Goal: Use online tool/utility: Utilize a website feature to perform a specific function

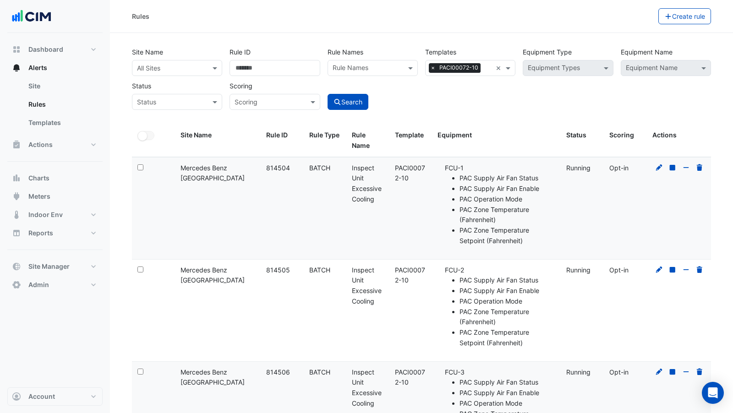
select select "***"
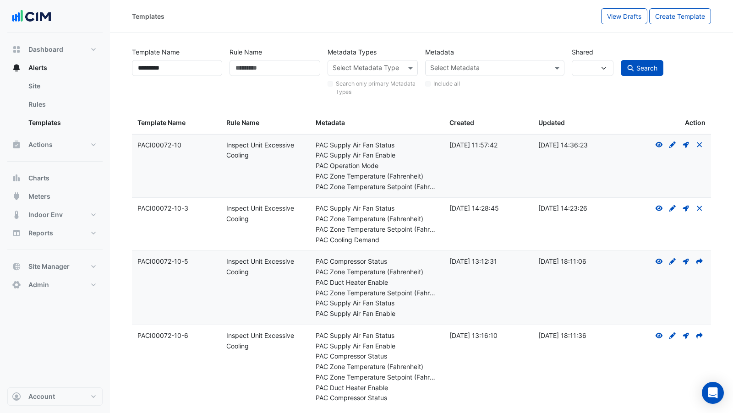
select select
select select "***"
click at [57, 258] on button "Site Manager" at bounding box center [54, 266] width 95 height 18
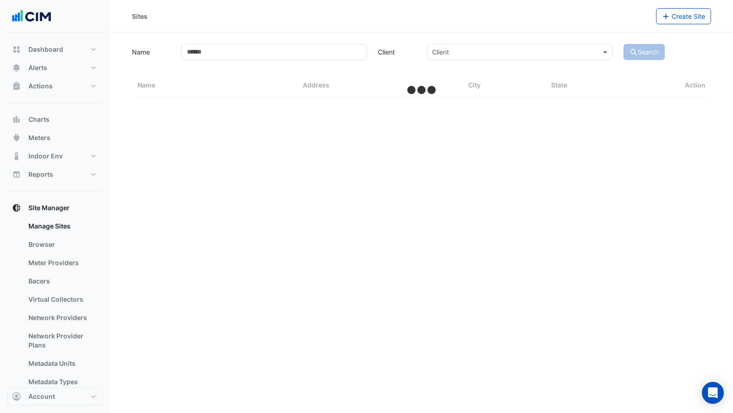
select select "***"
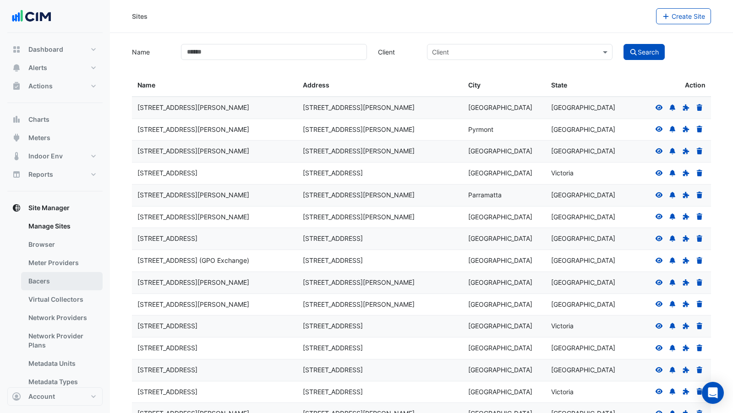
click at [57, 281] on link "Bacers" at bounding box center [62, 281] width 82 height 18
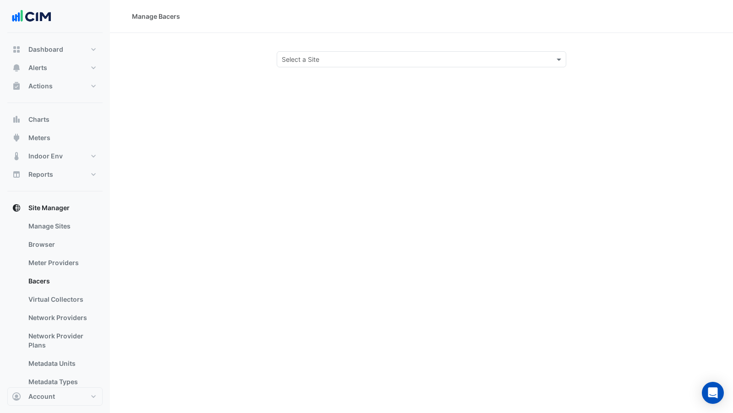
click at [351, 55] on input "text" at bounding box center [412, 60] width 261 height 10
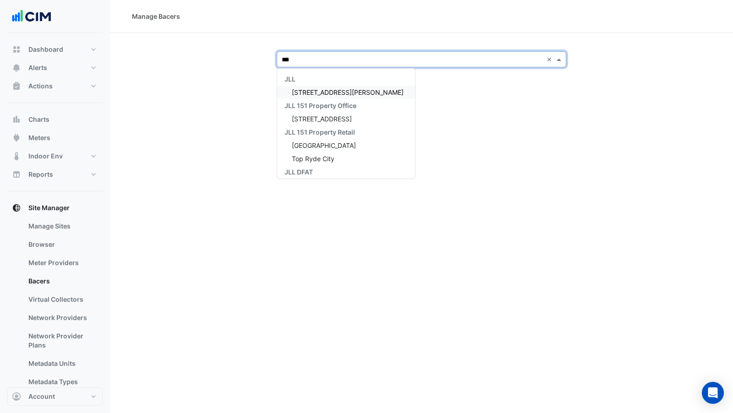
type input "***"
click at [355, 95] on div "[GEOGRAPHIC_DATA]" at bounding box center [328, 92] width 103 height 13
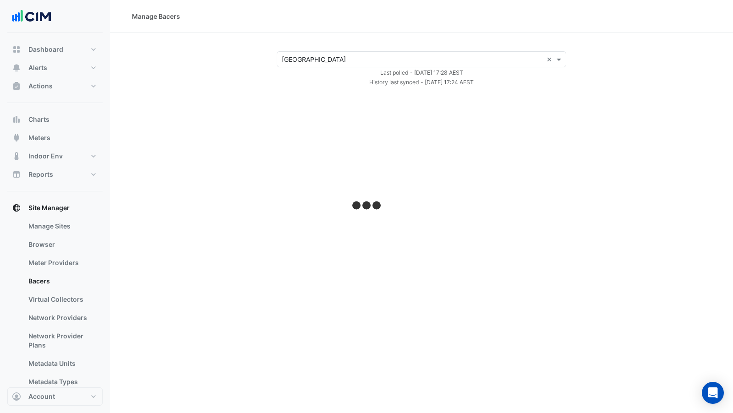
select select "***"
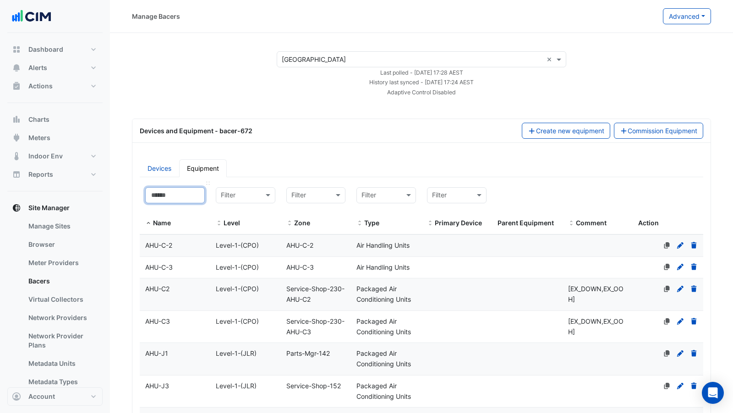
click at [176, 194] on input at bounding box center [175, 195] width 60 height 16
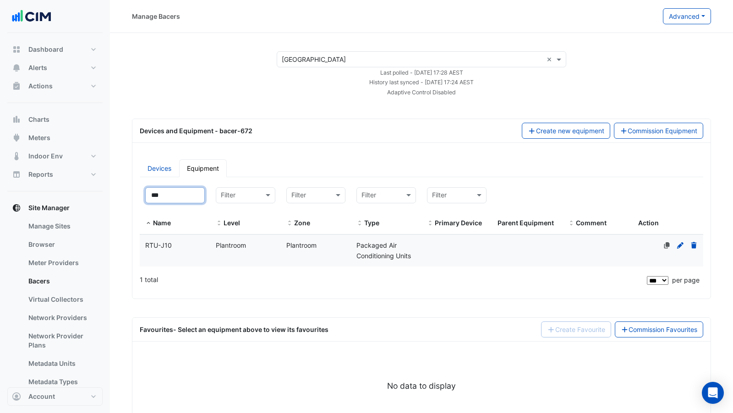
type input "***"
click at [373, 249] on div "Packaged Air Conditioning Units" at bounding box center [386, 250] width 71 height 21
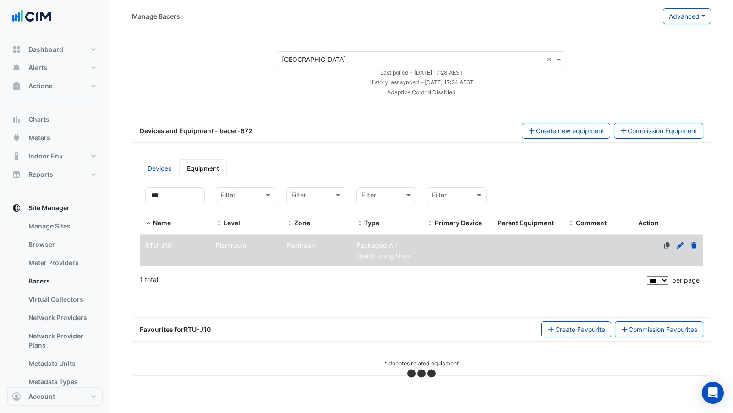
select select "***"
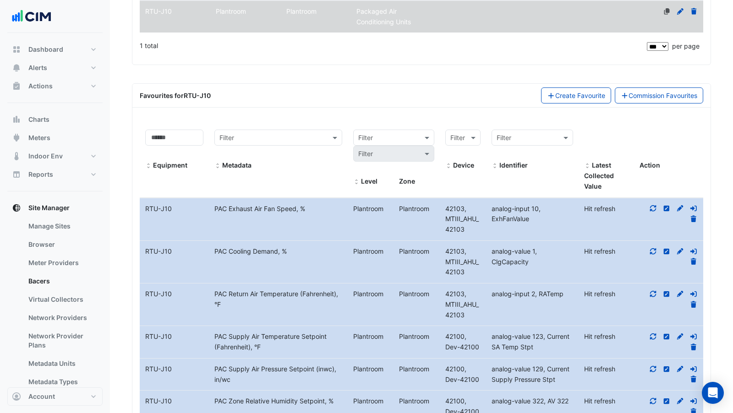
scroll to position [293, 0]
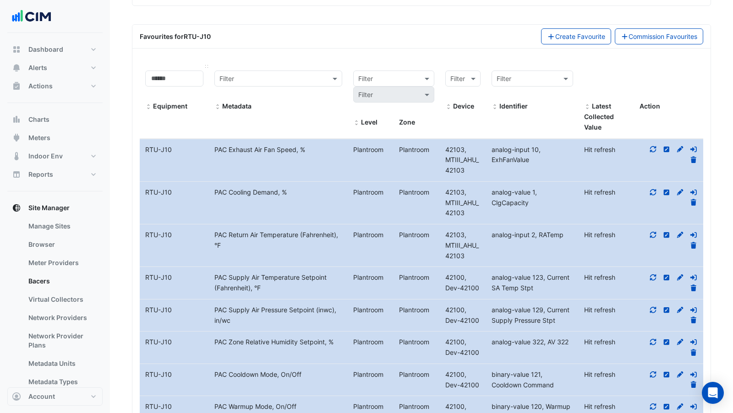
click at [149, 104] on span at bounding box center [148, 107] width 6 height 7
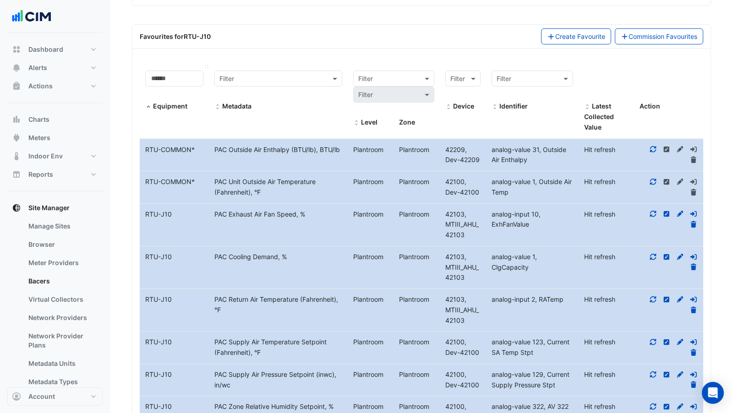
click at [145, 105] on span at bounding box center [148, 107] width 6 height 7
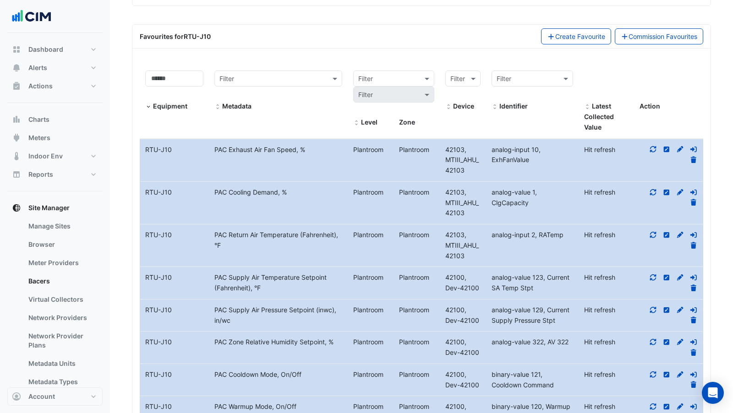
click at [655, 146] on icon at bounding box center [653, 149] width 8 height 6
click at [653, 189] on icon at bounding box center [653, 192] width 8 height 6
click at [652, 234] on icon at bounding box center [653, 235] width 6 height 6
click at [656, 276] on icon at bounding box center [653, 277] width 8 height 6
click at [652, 307] on icon at bounding box center [653, 310] width 8 height 6
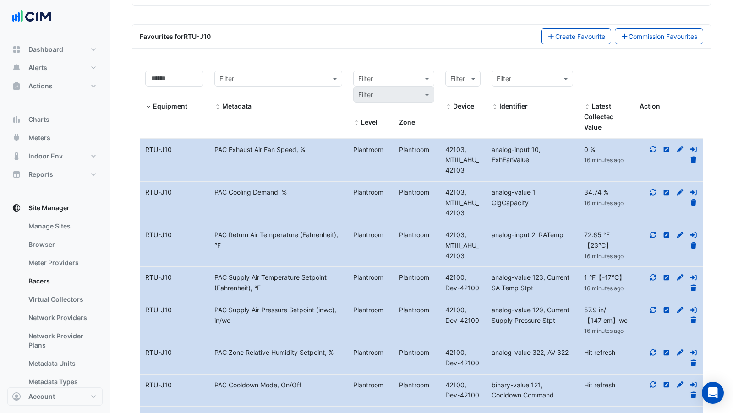
click at [652, 349] on icon at bounding box center [653, 352] width 8 height 6
click at [654, 382] on icon at bounding box center [653, 385] width 8 height 6
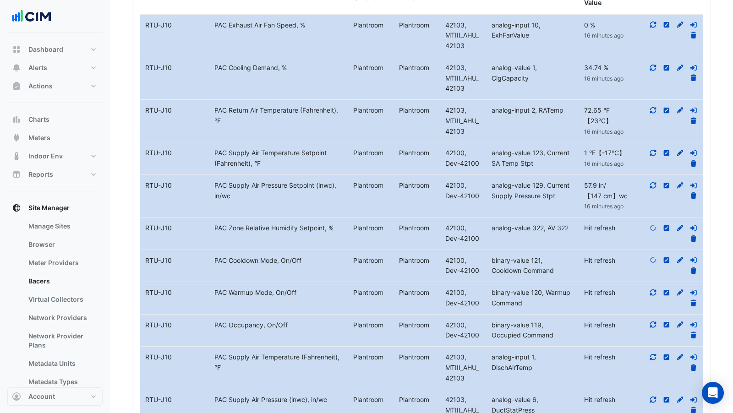
scroll to position [522, 0]
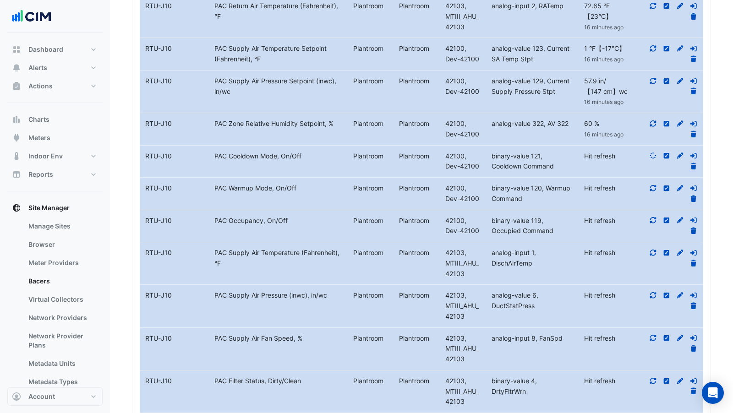
click at [651, 185] on icon at bounding box center [653, 188] width 8 height 6
click at [653, 217] on icon at bounding box center [653, 220] width 8 height 6
click at [654, 250] on icon at bounding box center [653, 253] width 8 height 6
click at [649, 296] on div at bounding box center [668, 300] width 69 height 21
click at [652, 292] on icon at bounding box center [653, 295] width 8 height 6
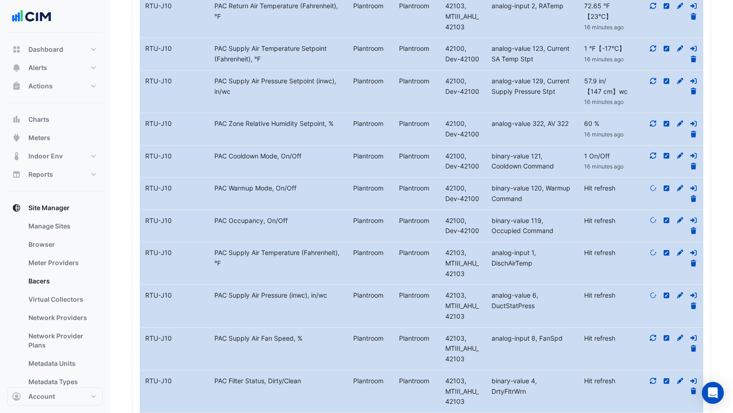
click at [651, 335] on icon at bounding box center [653, 338] width 6 height 6
click at [653, 378] on icon at bounding box center [653, 381] width 8 height 6
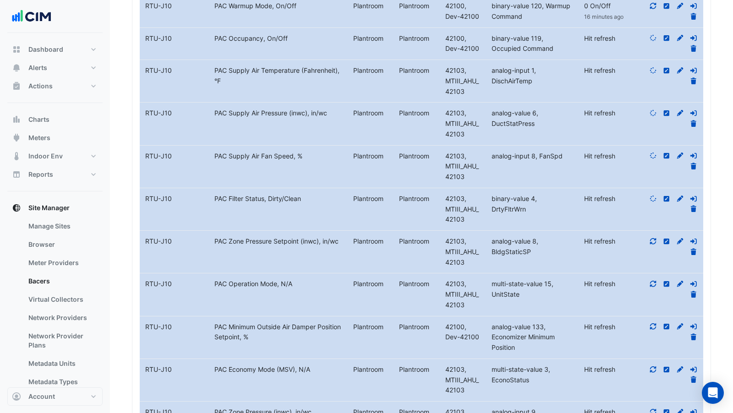
scroll to position [846, 0]
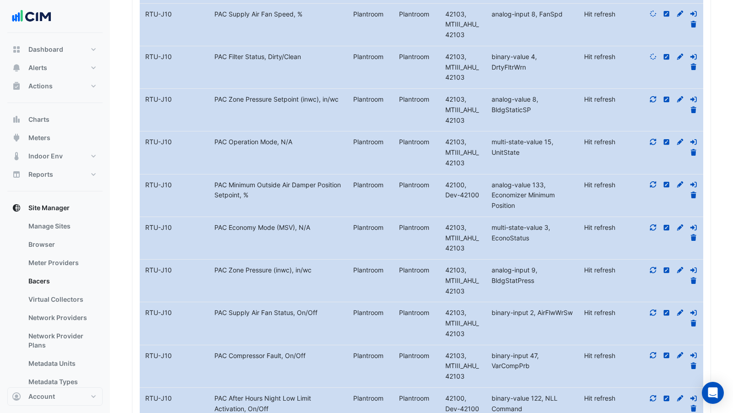
click at [651, 96] on icon at bounding box center [653, 99] width 8 height 6
click at [651, 139] on icon at bounding box center [653, 142] width 8 height 6
click at [654, 181] on icon at bounding box center [653, 184] width 8 height 6
click at [650, 224] on fa-icon at bounding box center [653, 228] width 8 height 8
click at [651, 260] on datatable-body-cell "Action" at bounding box center [668, 281] width 69 height 42
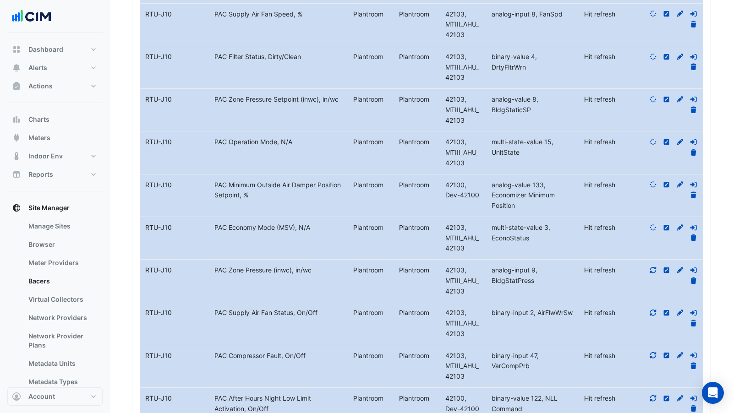
click at [653, 267] on div at bounding box center [668, 275] width 69 height 21
click at [653, 267] on icon at bounding box center [653, 270] width 8 height 6
click at [652, 310] on icon at bounding box center [653, 313] width 6 height 6
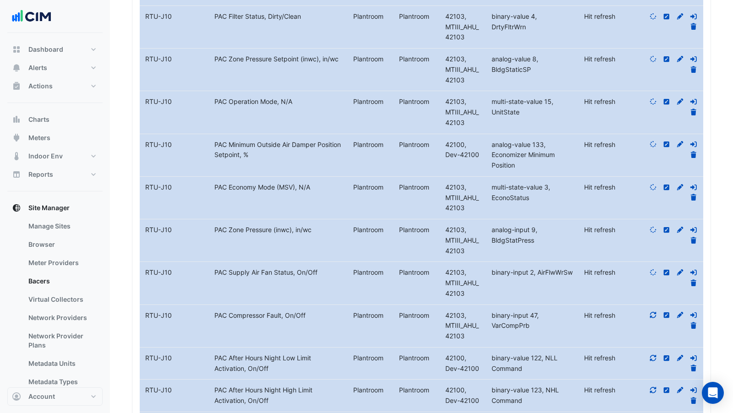
scroll to position [894, 0]
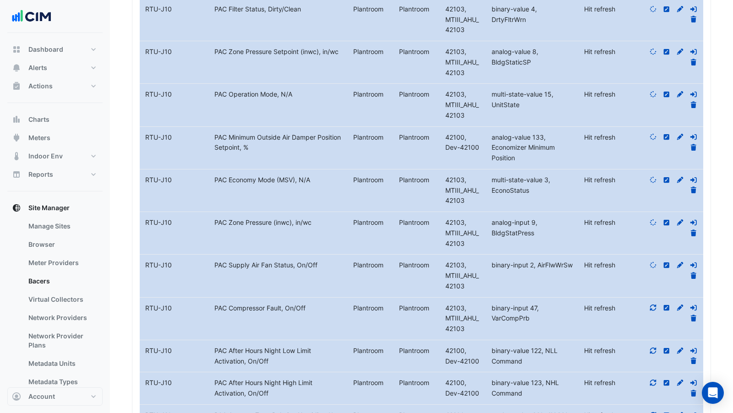
click at [655, 305] on icon at bounding box center [653, 308] width 8 height 6
click at [655, 348] on icon at bounding box center [653, 351] width 6 height 6
click at [651, 380] on icon at bounding box center [653, 383] width 6 height 6
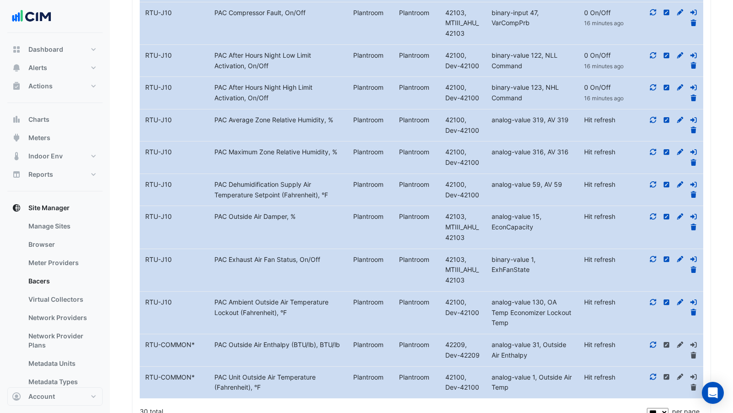
scroll to position [1194, 0]
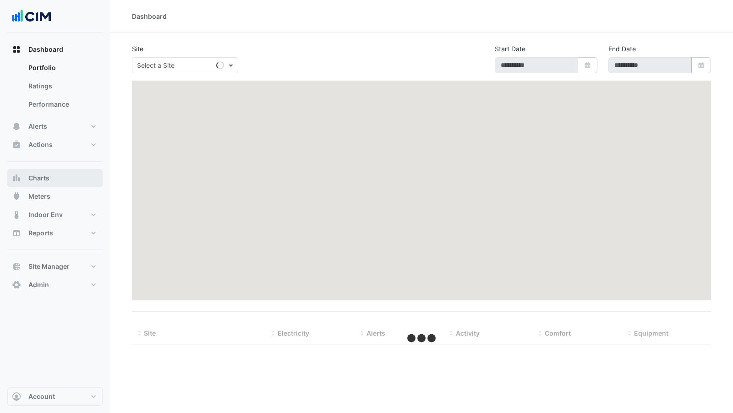
click at [48, 175] on span "Charts" at bounding box center [38, 178] width 21 height 9
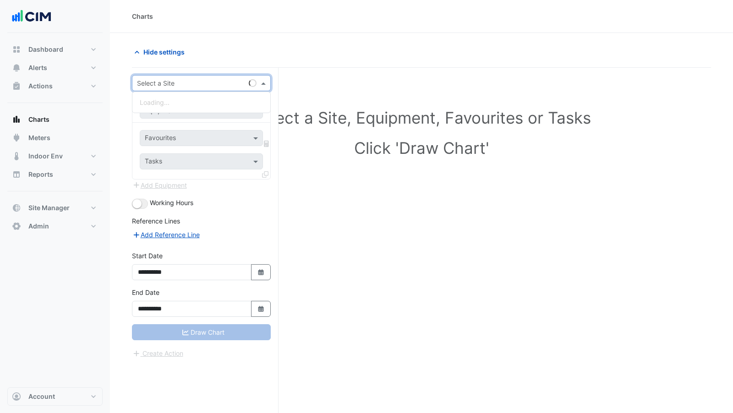
click at [183, 79] on input "text" at bounding box center [192, 84] width 110 height 10
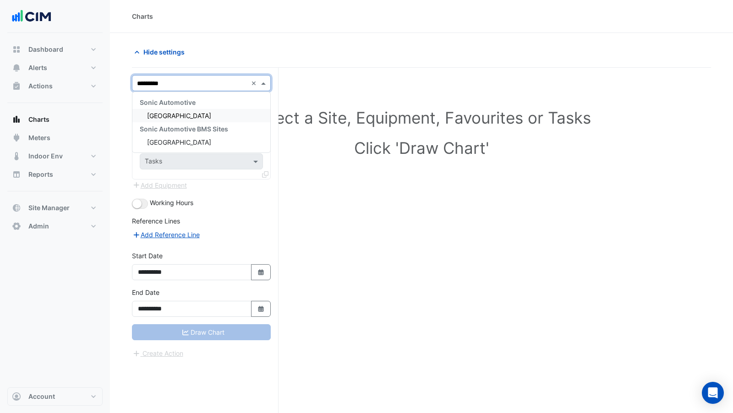
type input "**********"
click at [201, 116] on span "[GEOGRAPHIC_DATA]" at bounding box center [179, 116] width 64 height 8
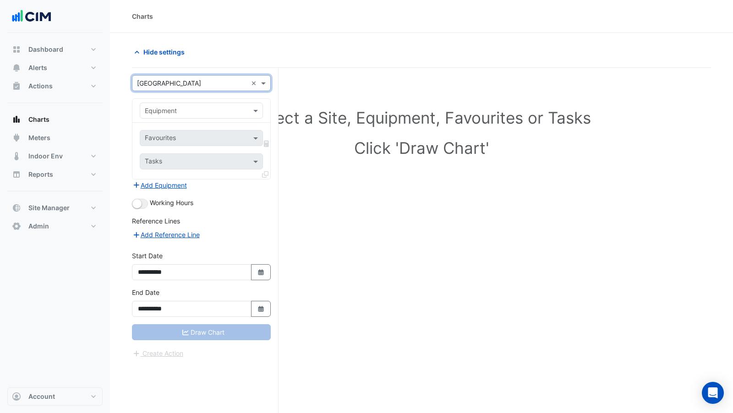
click at [186, 112] on input "text" at bounding box center [192, 111] width 95 height 10
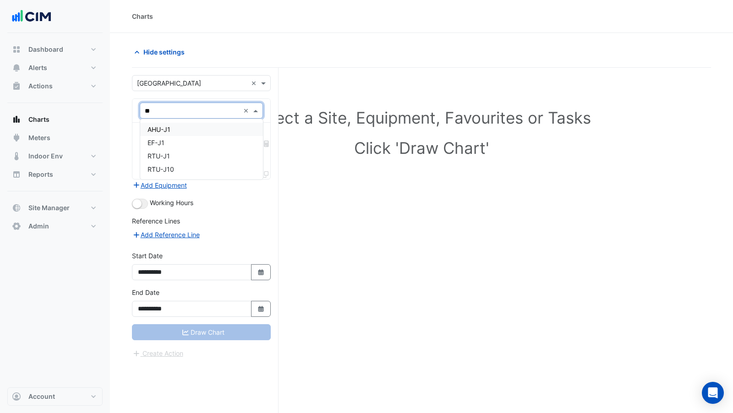
type input "***"
click at [196, 126] on div "RTU-J10" at bounding box center [201, 129] width 123 height 13
click at [189, 136] on input "text" at bounding box center [191, 139] width 93 height 10
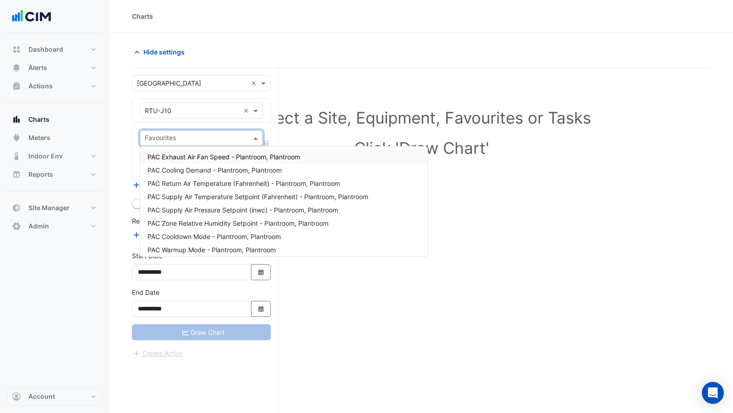
click at [203, 157] on span "PAC Exhaust Air Fan Speed - Plantroom, Plantroom" at bounding box center [223, 157] width 153 height 8
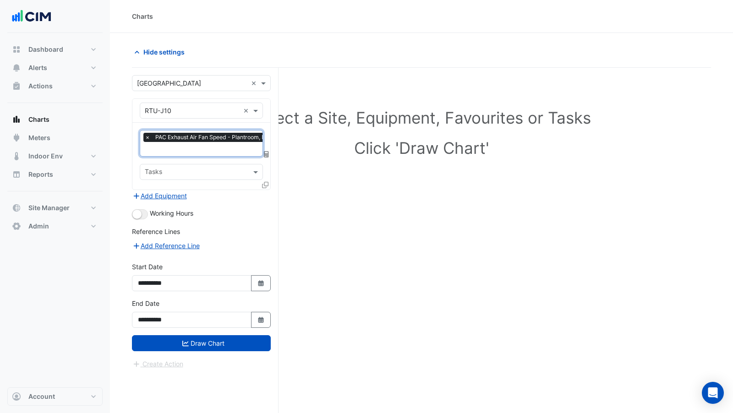
click at [202, 151] on input "text" at bounding box center [219, 150] width 148 height 10
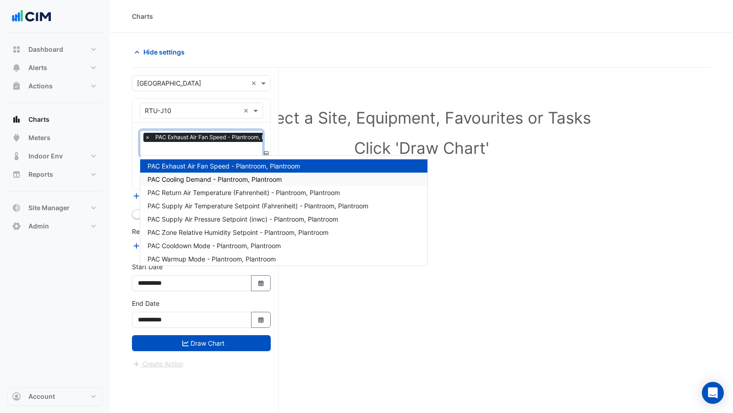
click at [205, 180] on span "PAC Cooling Demand - Plantroom, Plantroom" at bounding box center [214, 179] width 134 height 8
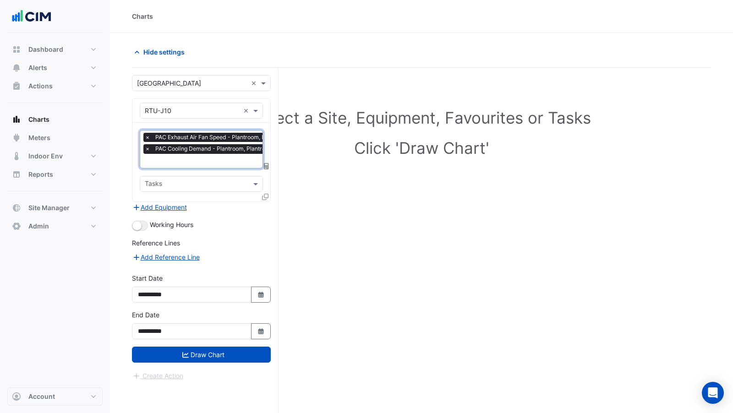
click at [203, 157] on input "text" at bounding box center [219, 162] width 148 height 10
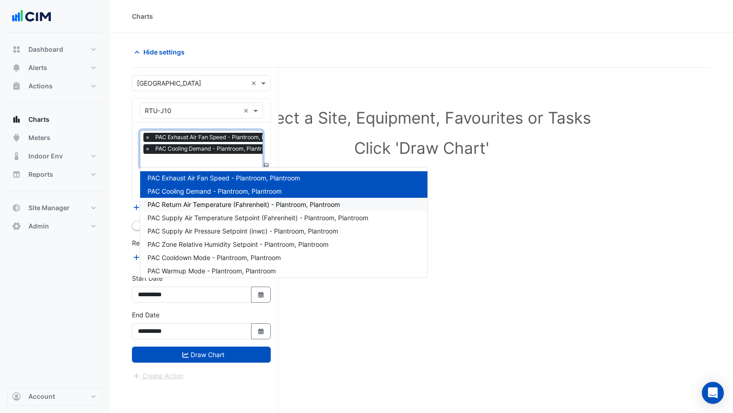
click at [197, 201] on span "PAC Return Air Temperature (Fahrenheit) - Plantroom, Plantroom" at bounding box center [243, 205] width 192 height 8
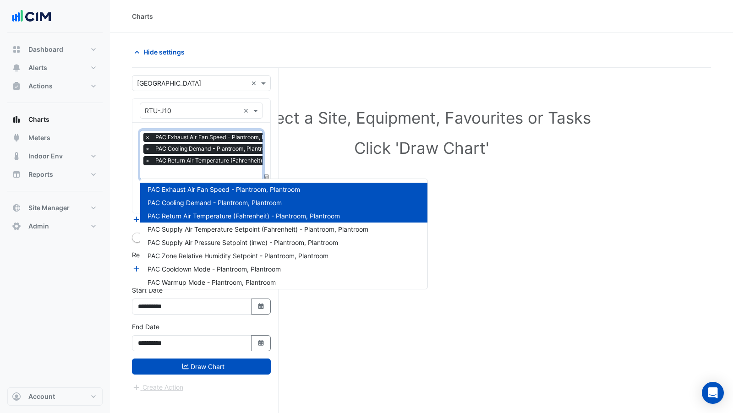
click at [203, 161] on span "PAC Return Air Temperature (Fahrenheit) - Plantroom, Plantroom" at bounding box center [240, 160] width 174 height 9
click at [202, 227] on span "PAC Supply Air Temperature Setpoint (Fahrenheit) - Plantroom, Plantroom" at bounding box center [257, 229] width 221 height 8
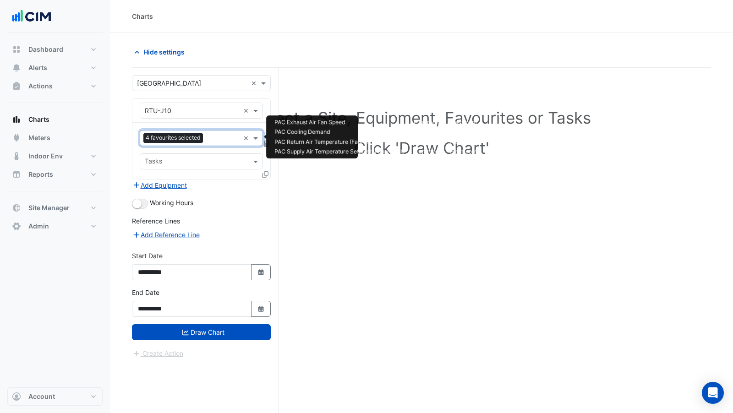
click at [212, 135] on input "text" at bounding box center [223, 139] width 33 height 10
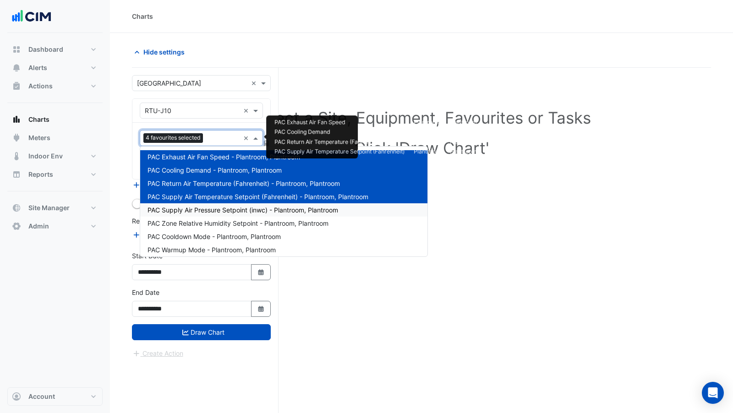
click at [213, 215] on div "PAC Supply Air Pressure Setpoint (inwc) - Plantroom, Plantroom" at bounding box center [283, 209] width 287 height 13
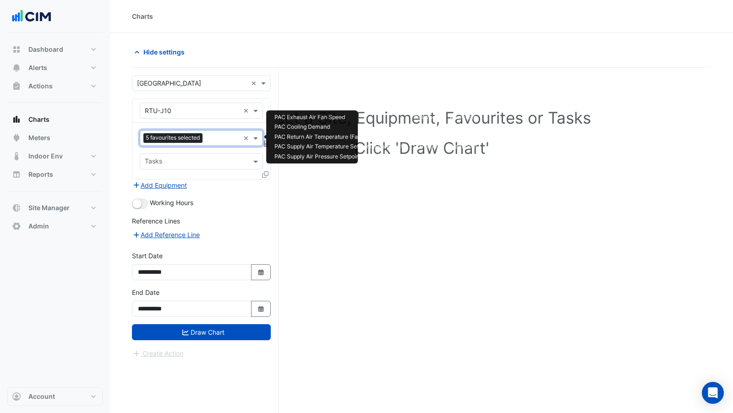
click at [212, 141] on input "text" at bounding box center [222, 139] width 33 height 10
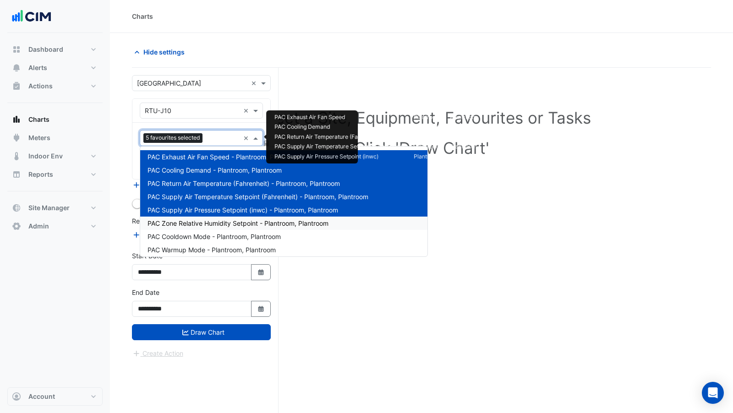
click at [218, 220] on span "PAC Zone Relative Humidity Setpoint - Plantroom, Plantroom" at bounding box center [237, 223] width 181 height 8
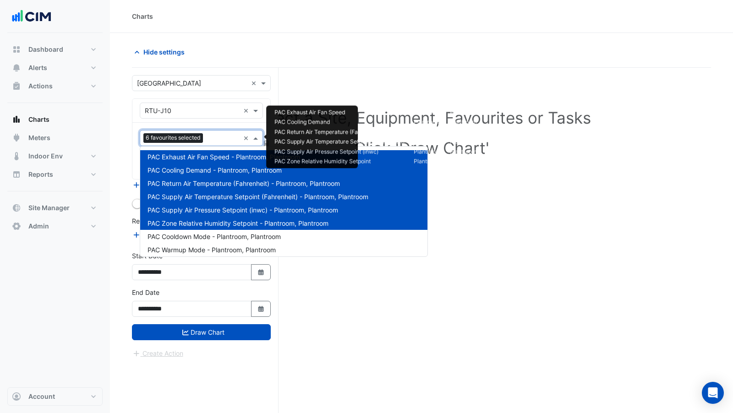
click at [208, 136] on input "text" at bounding box center [223, 139] width 33 height 10
click at [211, 234] on span "PAC Cooldown Mode - Plantroom, Plantroom" at bounding box center [213, 237] width 133 height 8
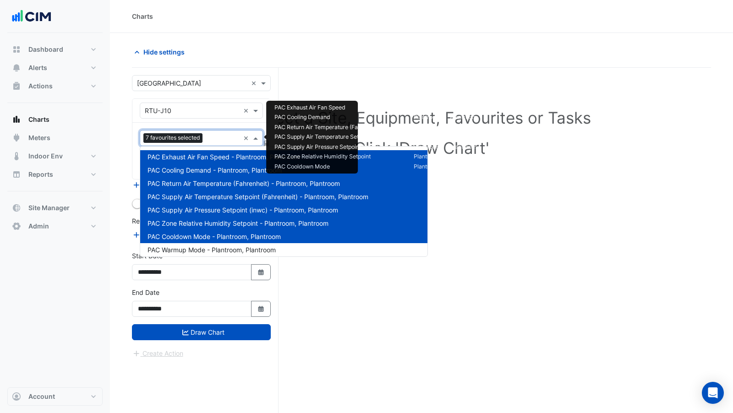
click at [216, 142] on input "text" at bounding box center [222, 139] width 33 height 10
click at [204, 249] on span "PAC Warmup Mode - Plantroom, Plantroom" at bounding box center [211, 250] width 128 height 8
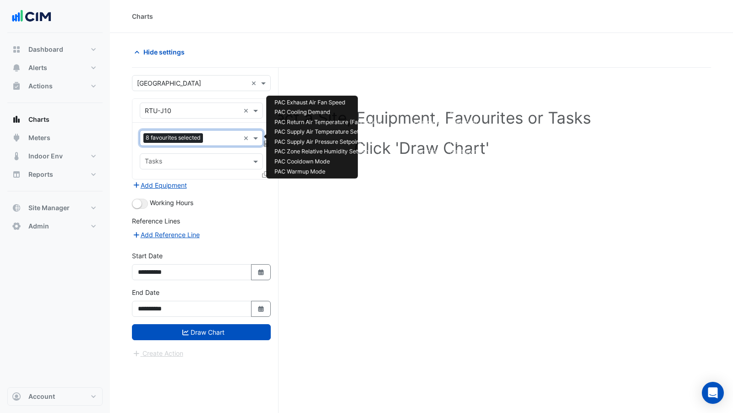
click at [213, 134] on input "text" at bounding box center [223, 139] width 33 height 10
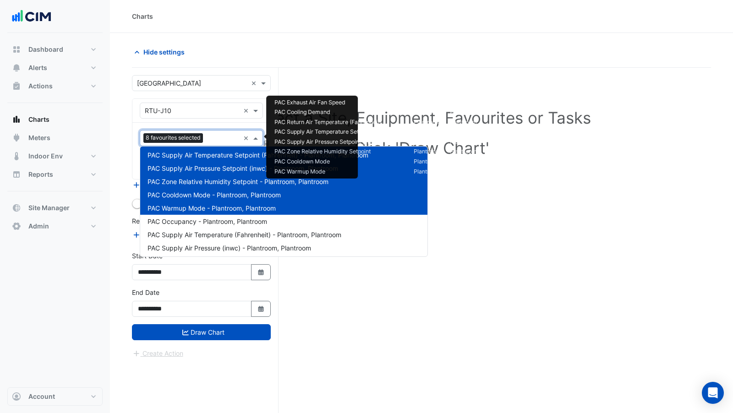
scroll to position [46, 0]
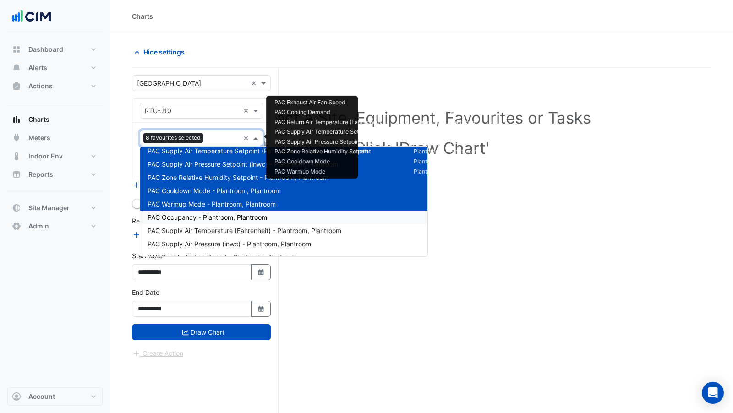
click at [204, 215] on span "PAC Occupancy - Plantroom, Plantroom" at bounding box center [207, 217] width 120 height 8
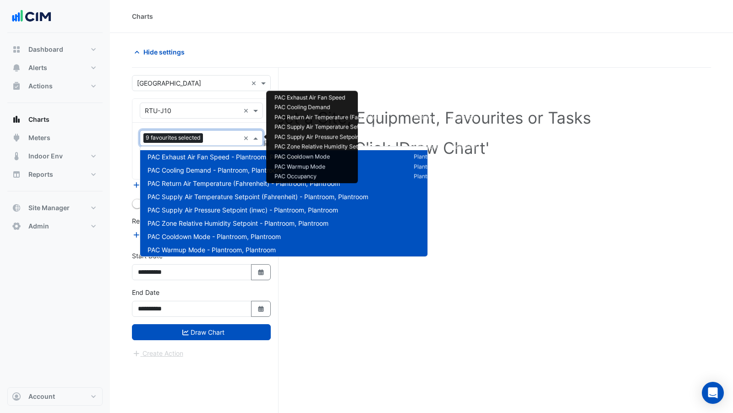
click at [211, 139] on input "text" at bounding box center [223, 139] width 33 height 10
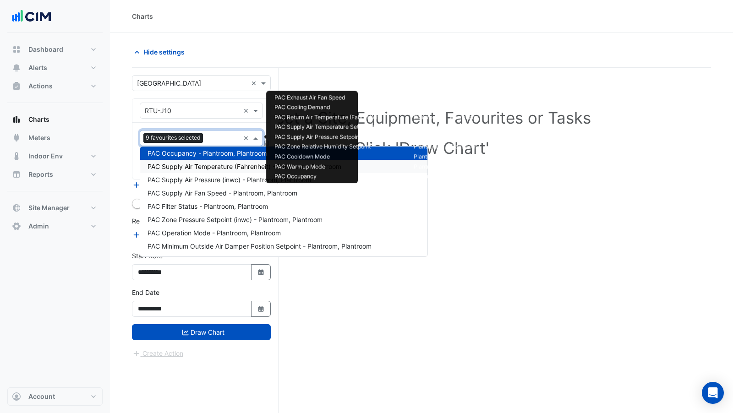
click at [213, 170] on div "PAC Supply Air Temperature (Fahrenheit) - Plantroom, Plantroom" at bounding box center [283, 166] width 287 height 13
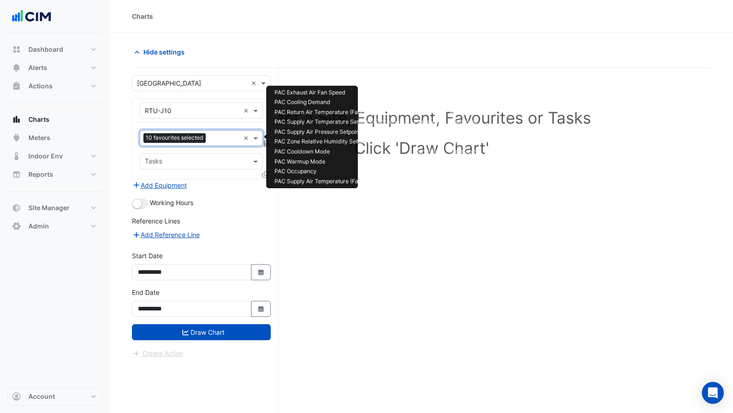
click at [210, 131] on div "10 favourites selected" at bounding box center [189, 138] width 99 height 14
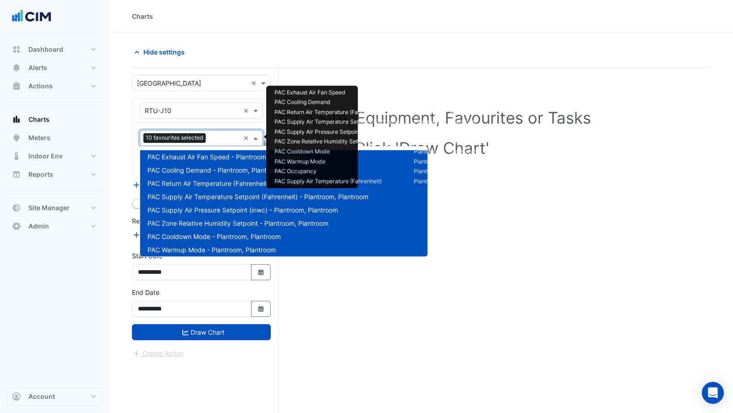
scroll to position [123, 0]
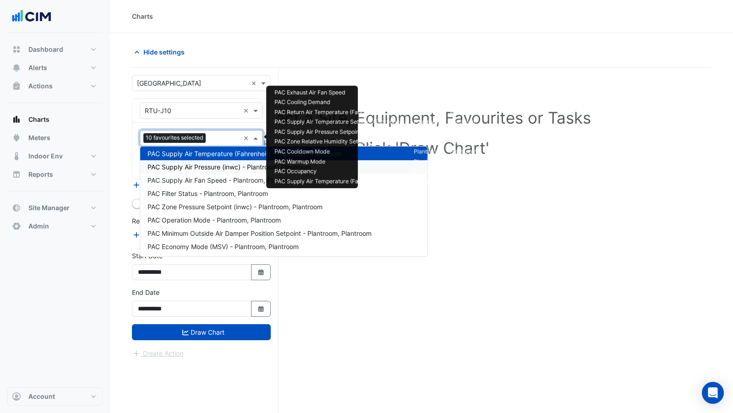
click at [210, 165] on span "PAC Supply Air Pressure (inwc) - Plantroom, Plantroom" at bounding box center [229, 167] width 164 height 8
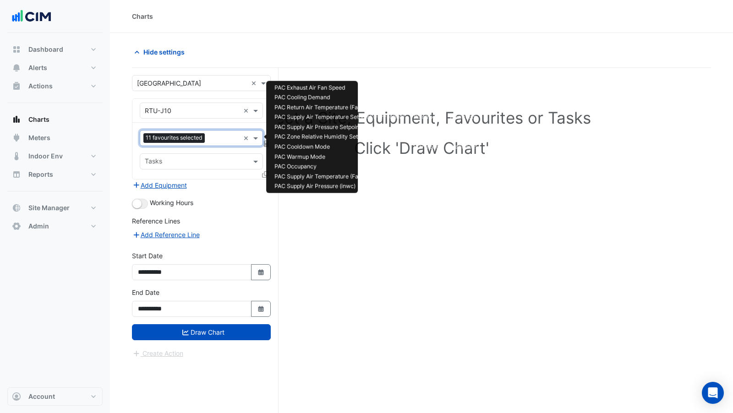
click at [215, 136] on input "text" at bounding box center [223, 139] width 31 height 10
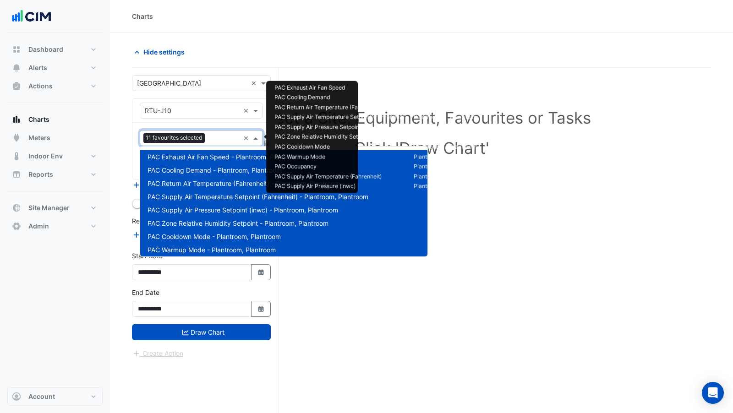
scroll to position [136, 0]
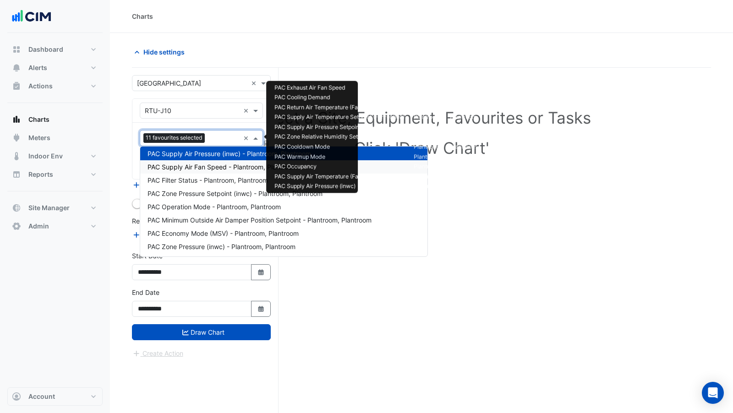
click at [215, 169] on span "PAC Supply Air Fan Speed - Plantroom, Plantroom" at bounding box center [222, 167] width 150 height 8
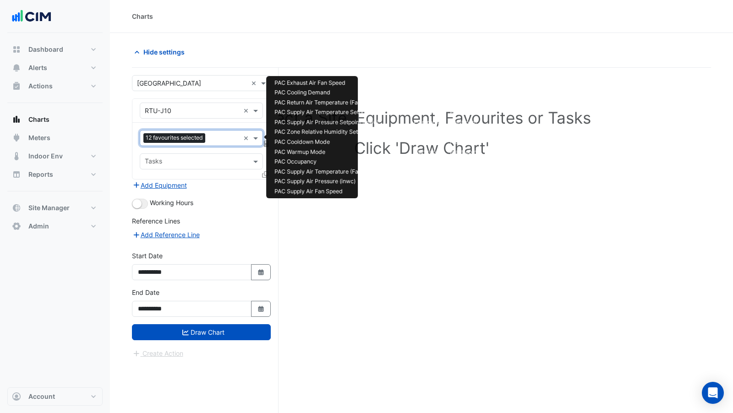
click at [213, 136] on input "text" at bounding box center [224, 139] width 31 height 10
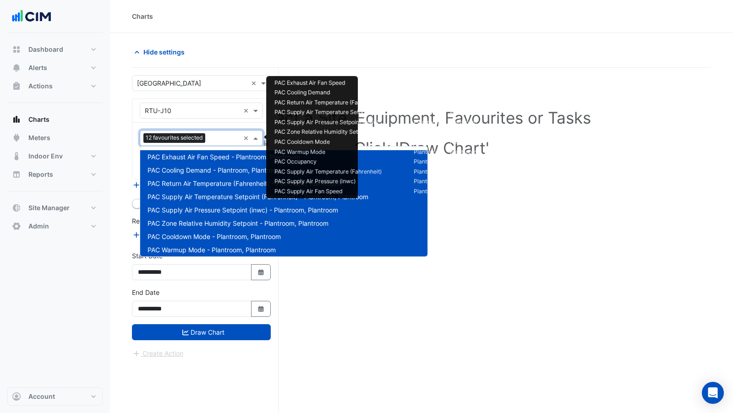
scroll to position [150, 0]
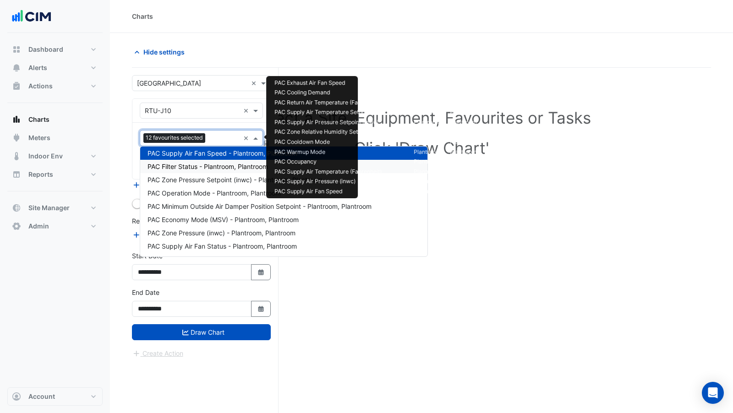
click at [213, 167] on span "PAC Filter Status - Plantroom, Plantroom" at bounding box center [207, 167] width 120 height 8
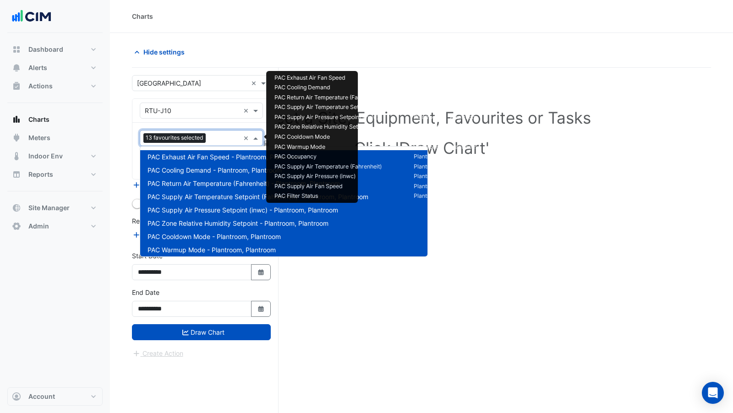
click at [211, 135] on input "text" at bounding box center [224, 139] width 30 height 10
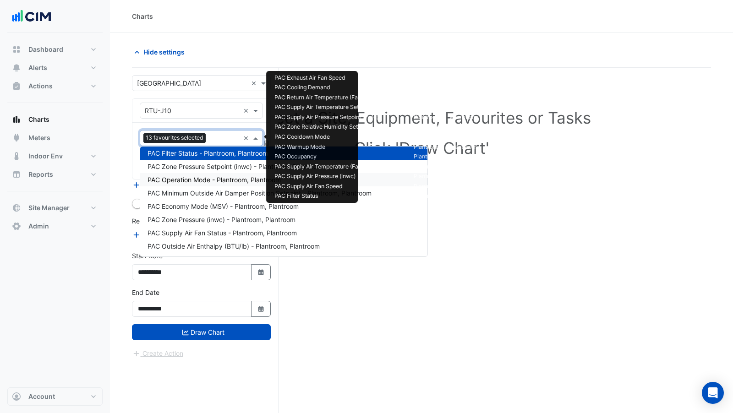
click at [211, 173] on div "PAC Operation Mode - Plantroom, Plantroom" at bounding box center [283, 179] width 287 height 13
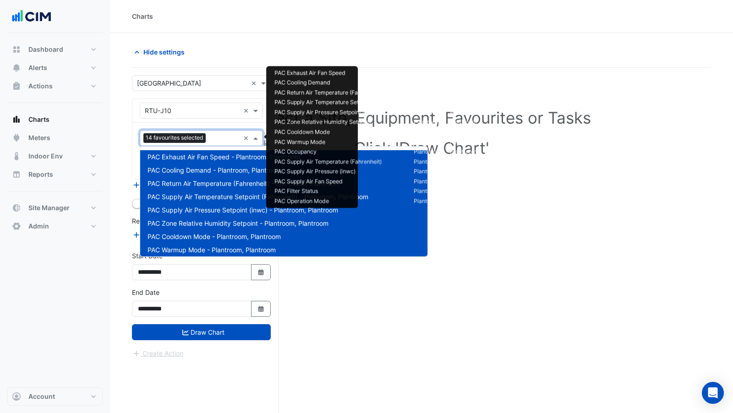
click at [211, 139] on input "text" at bounding box center [224, 139] width 30 height 10
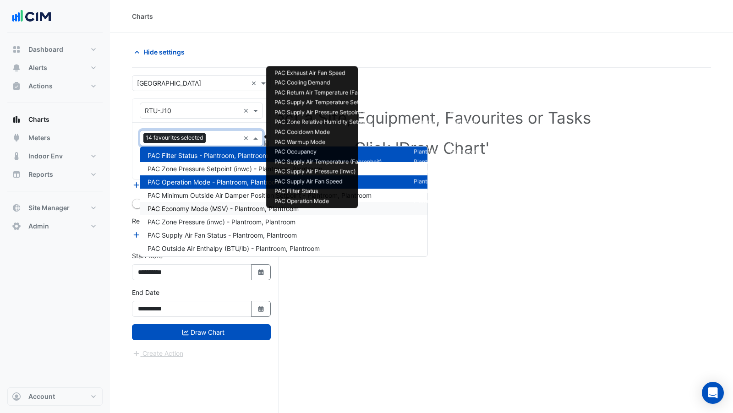
scroll to position [158, 0]
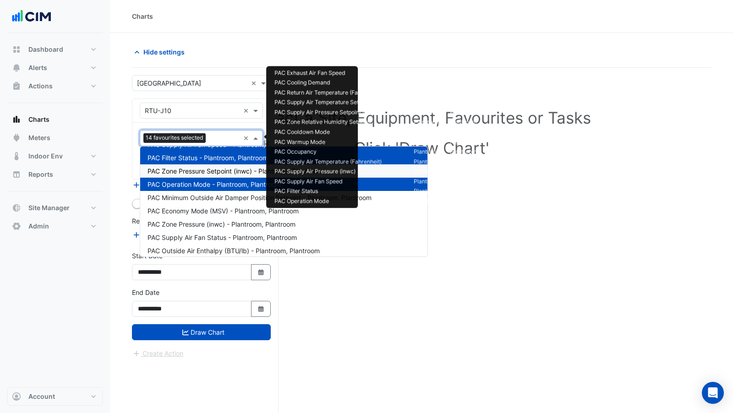
click at [214, 170] on span "PAC Zone Pressure Setpoint (inwc) - Plantroom, Plantroom" at bounding box center [234, 171] width 175 height 8
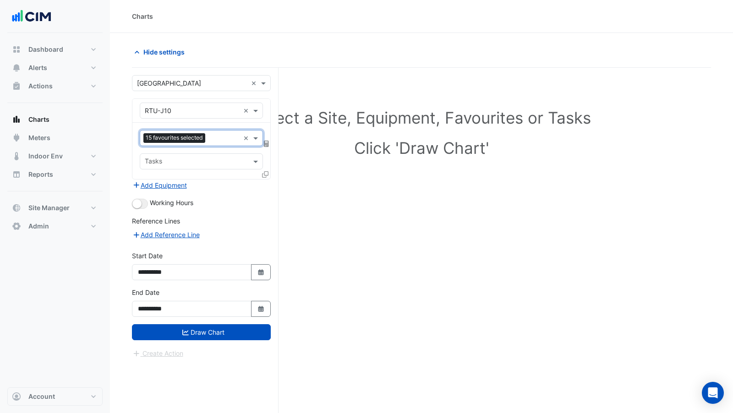
click at [215, 137] on input "text" at bounding box center [224, 139] width 31 height 10
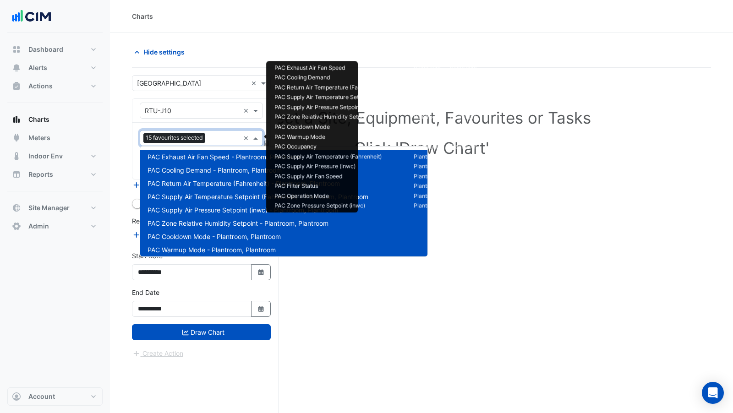
scroll to position [176, 0]
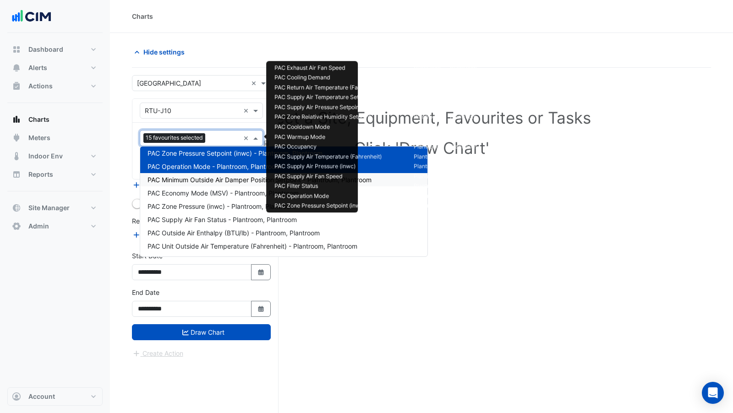
click at [213, 177] on span "PAC Minimum Outside Air Damper Position Setpoint - Plantroom, Plantroom" at bounding box center [259, 180] width 224 height 8
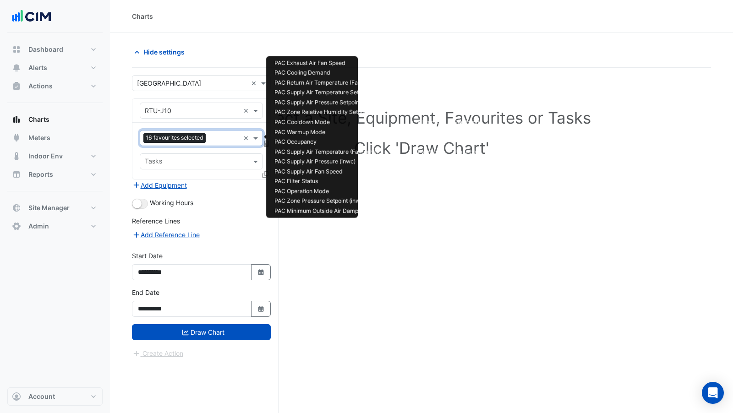
click at [213, 137] on input "text" at bounding box center [224, 139] width 30 height 10
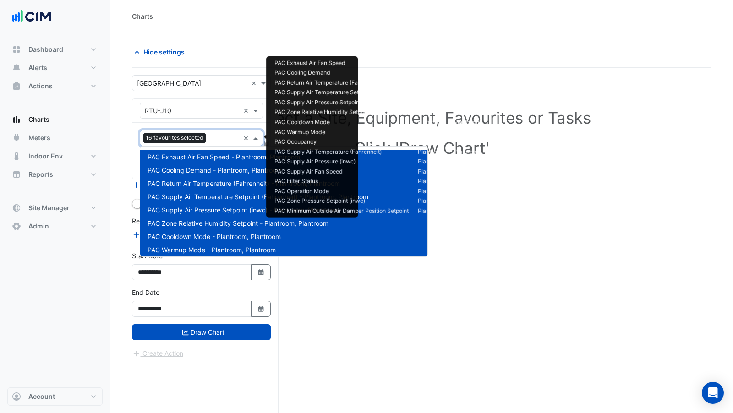
scroll to position [202, 0]
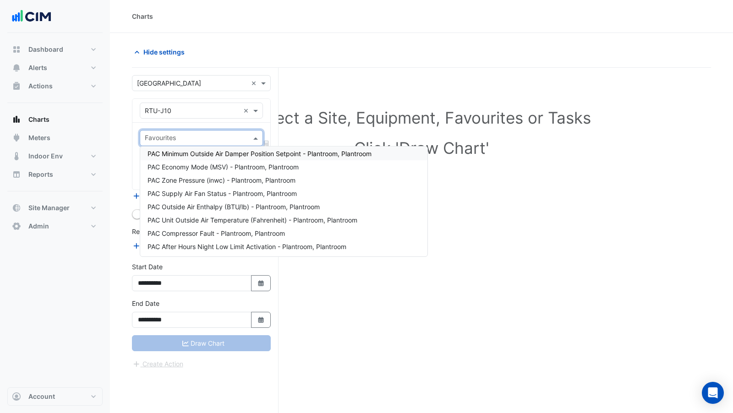
click at [182, 138] on input "text" at bounding box center [196, 139] width 103 height 10
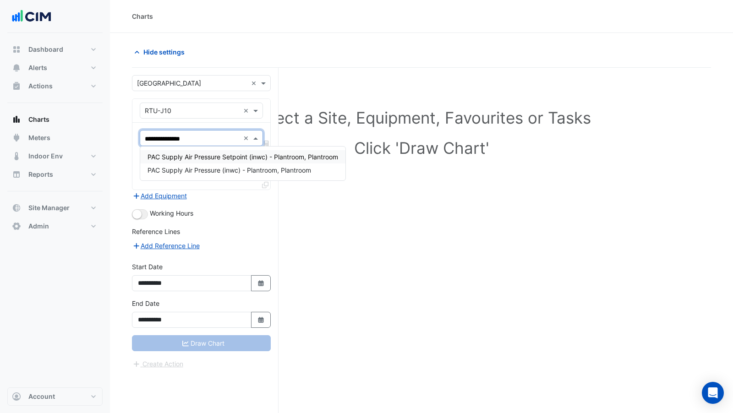
type input "**********"
click at [220, 157] on span "PAC Supply Air Pressure Setpoint (inwc) - Plantroom, Plantroom" at bounding box center [242, 157] width 191 height 8
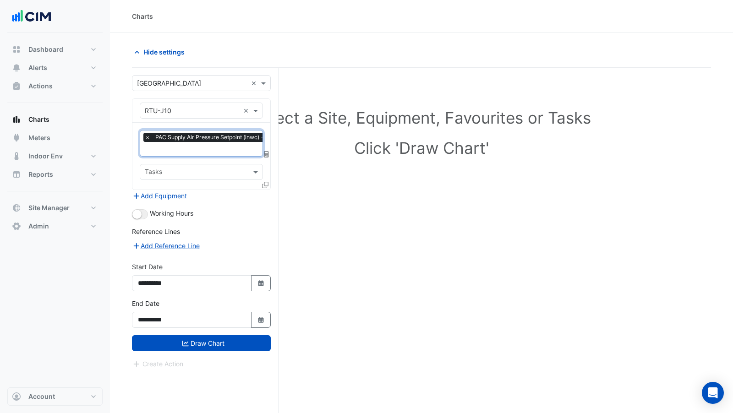
type input "*"
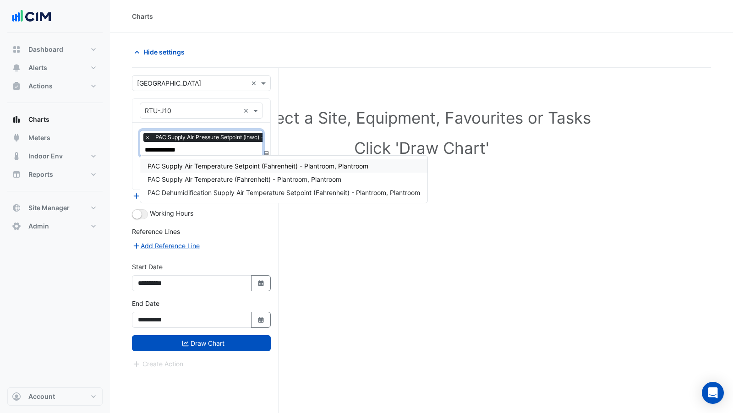
type input "**********"
click at [239, 180] on span "PAC Supply Air Temperature (Fahrenheit) - Plantroom, Plantroom" at bounding box center [244, 179] width 194 height 8
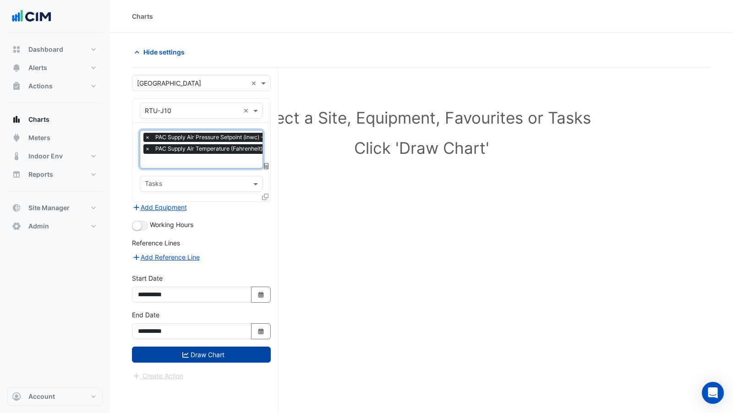
click at [235, 352] on button "Draw Chart" at bounding box center [201, 355] width 139 height 16
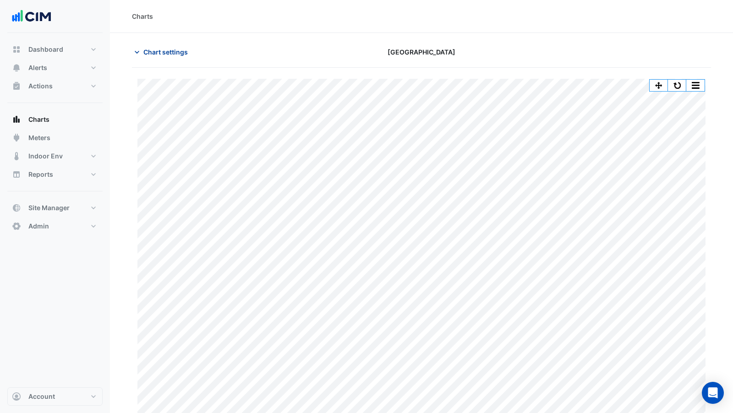
click at [172, 49] on span "Chart settings" at bounding box center [165, 52] width 44 height 10
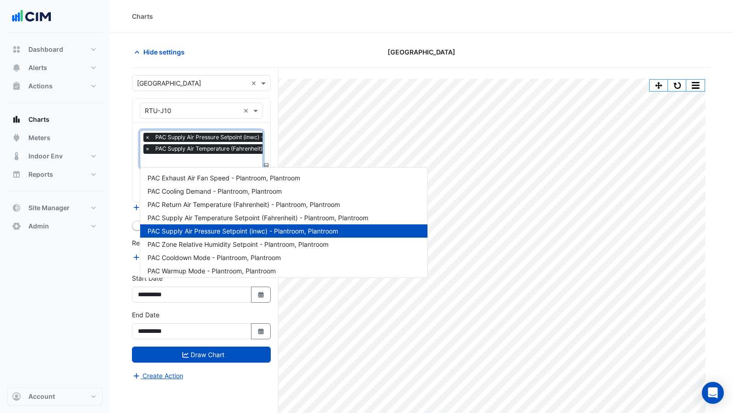
click at [189, 157] on input "text" at bounding box center [237, 162] width 185 height 10
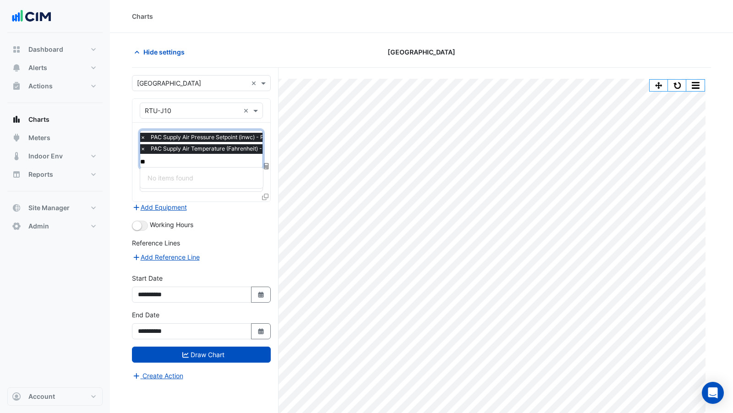
type input "*"
type input "**"
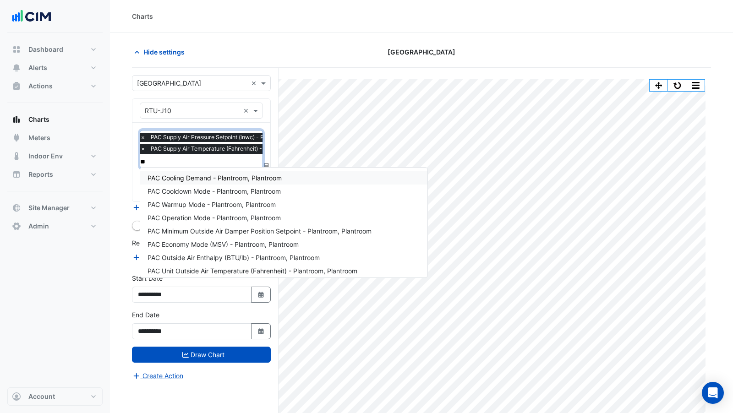
click at [213, 175] on span "PAC Cooling Demand - Plantroom, Plantroom" at bounding box center [214, 178] width 134 height 8
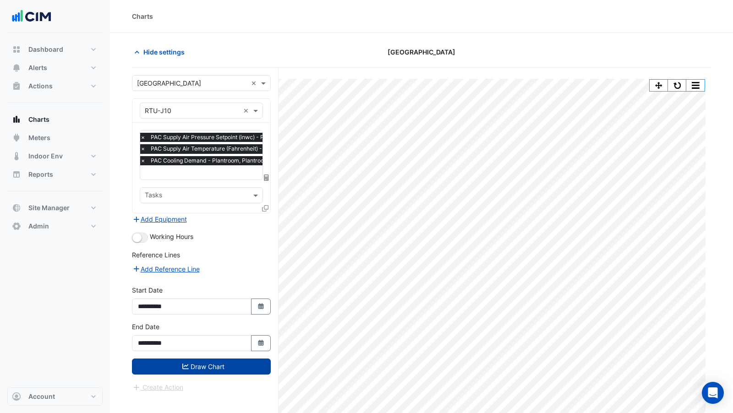
click at [203, 364] on button "Draw Chart" at bounding box center [201, 367] width 139 height 16
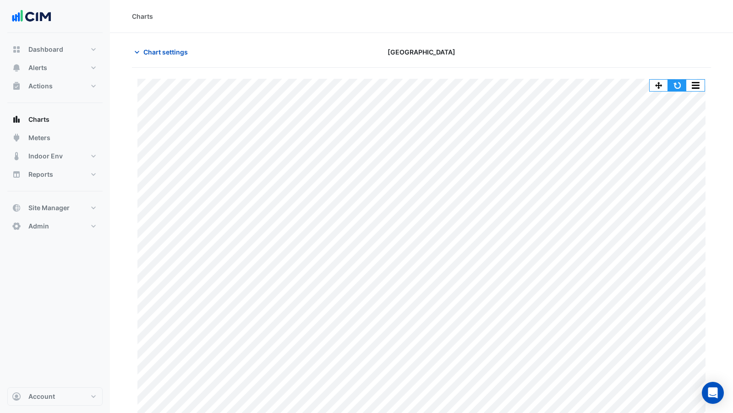
click at [683, 84] on button "button" at bounding box center [677, 85] width 18 height 11
click at [681, 86] on button "button" at bounding box center [677, 85] width 18 height 11
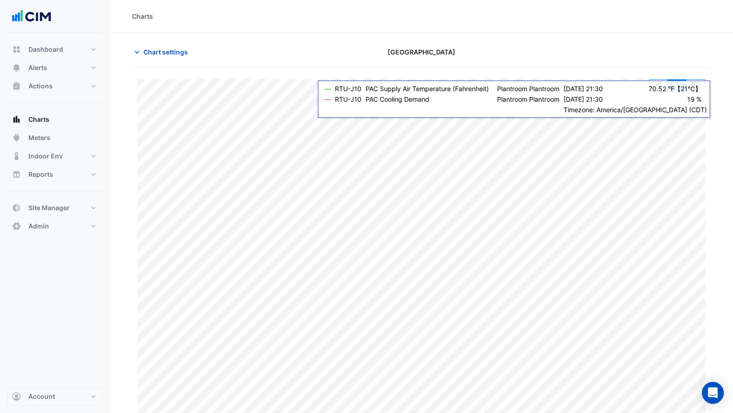
click at [679, 87] on button "button" at bounding box center [677, 85] width 18 height 11
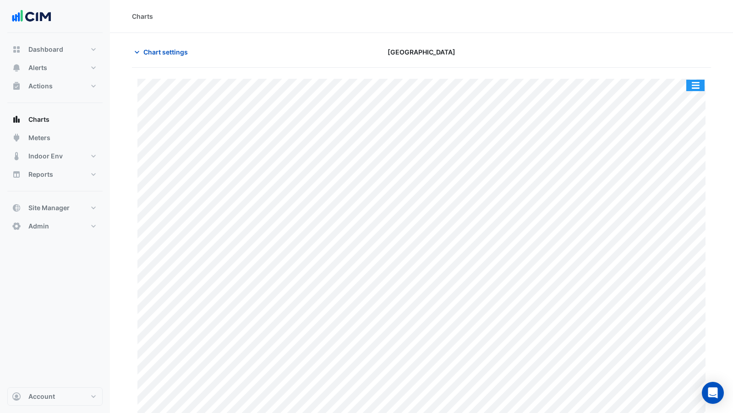
click at [699, 88] on button "button" at bounding box center [695, 85] width 18 height 11
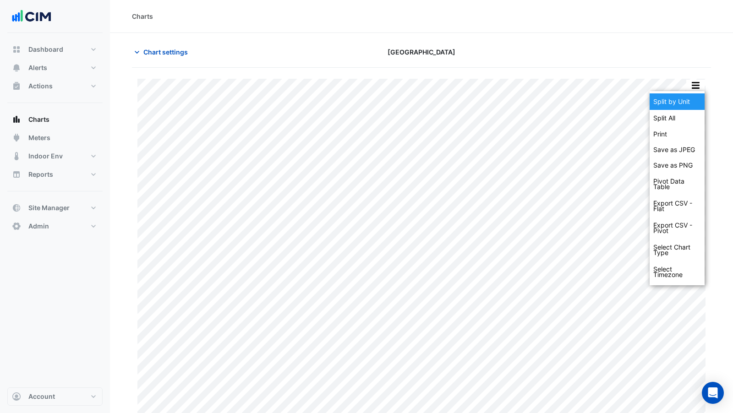
click at [693, 104] on div "Split by Unit" at bounding box center [676, 101] width 55 height 16
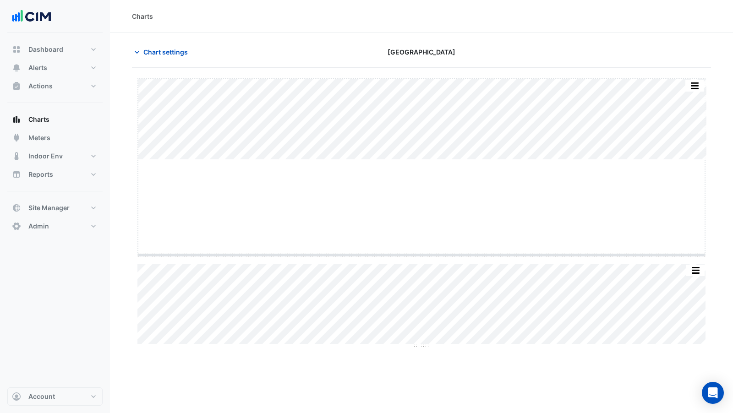
drag, startPoint x: 421, startPoint y: 160, endPoint x: 422, endPoint y: 269, distance: 109.5
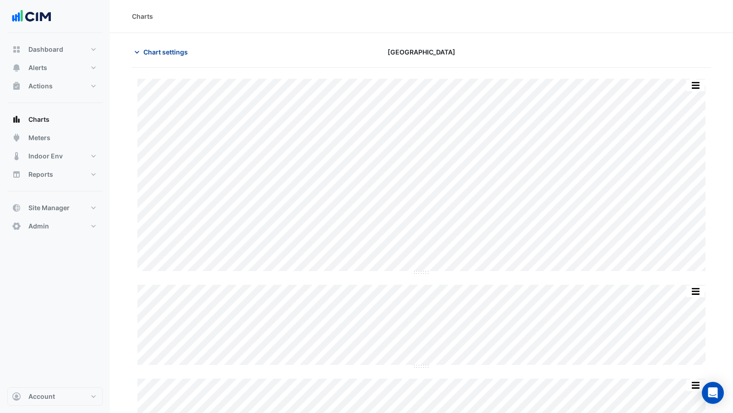
click at [161, 50] on span "Chart settings" at bounding box center [165, 52] width 44 height 10
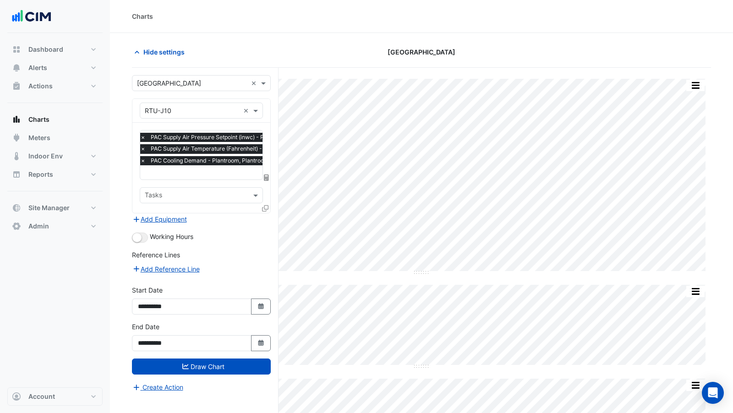
click at [143, 136] on span "×" at bounding box center [143, 137] width 8 height 9
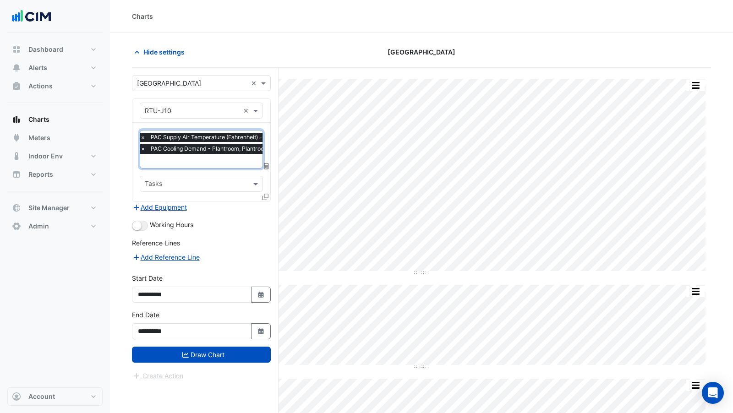
click at [142, 138] on span "×" at bounding box center [143, 137] width 8 height 9
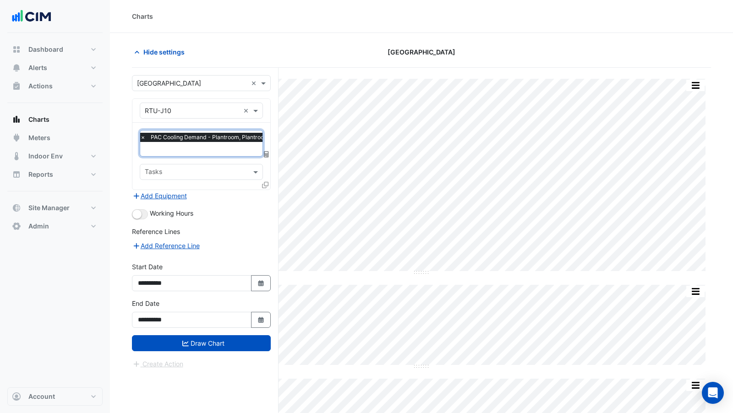
click at [141, 138] on span "×" at bounding box center [143, 137] width 8 height 9
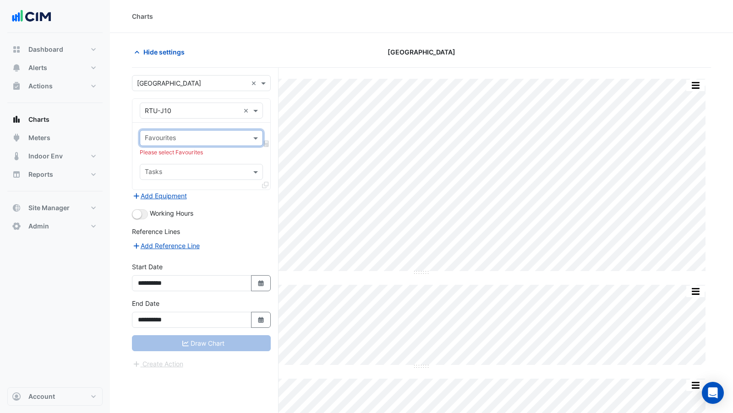
click at [143, 138] on div at bounding box center [195, 139] width 104 height 12
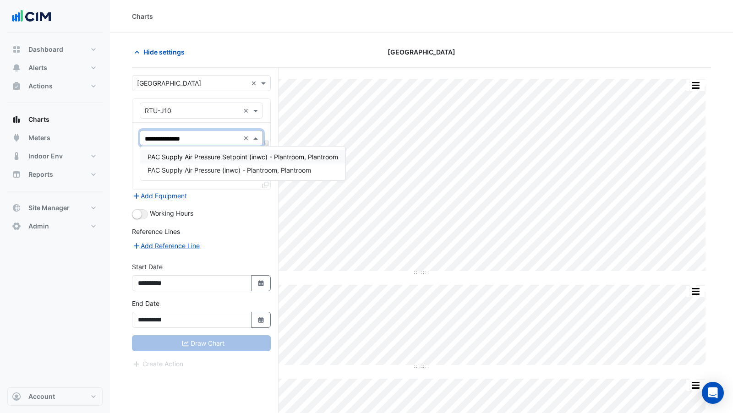
type input "**********"
click at [193, 160] on div "PAC Supply Air Pressure Setpoint (inwc) - Plantroom, Plantroom" at bounding box center [242, 156] width 205 height 13
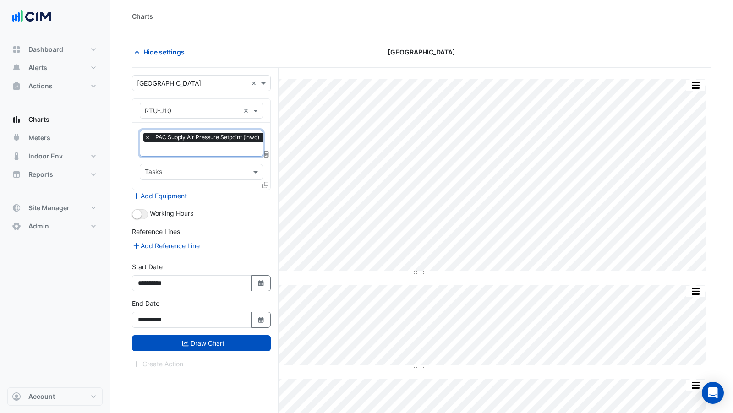
click at [194, 149] on input "text" at bounding box center [235, 150] width 181 height 10
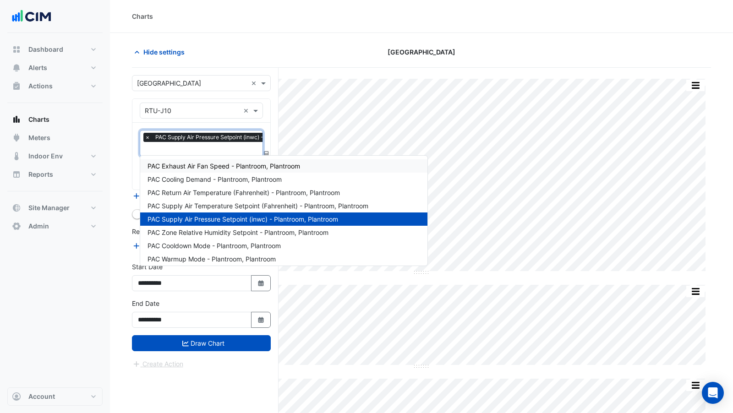
click at [148, 135] on span "×" at bounding box center [147, 137] width 8 height 9
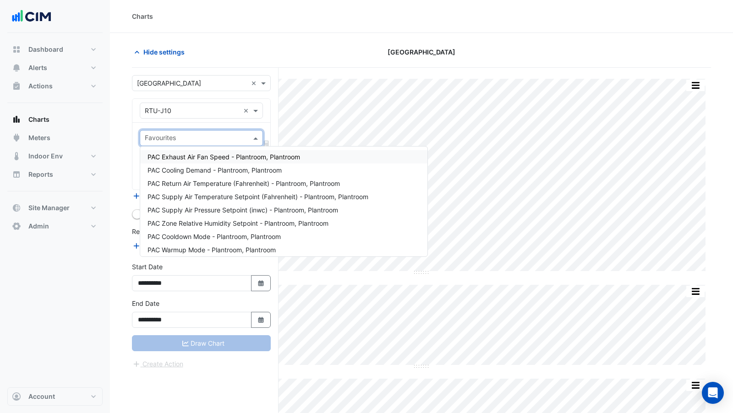
click at [148, 135] on input "text" at bounding box center [196, 139] width 103 height 10
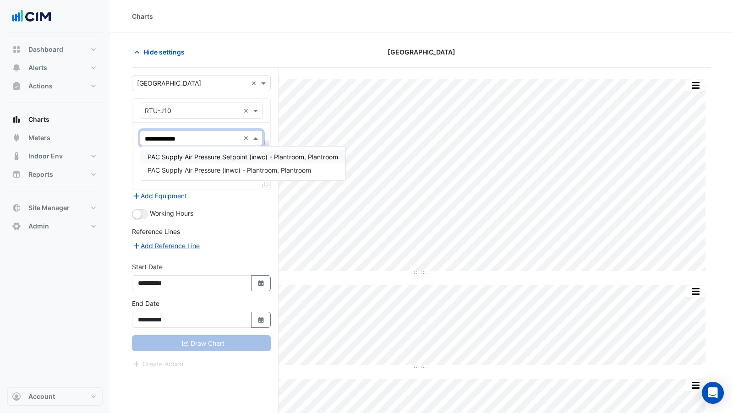
type input "**********"
click at [188, 169] on span "PAC Supply Air Pressure (inwc) - Plantroom, Plantroom" at bounding box center [229, 170] width 164 height 8
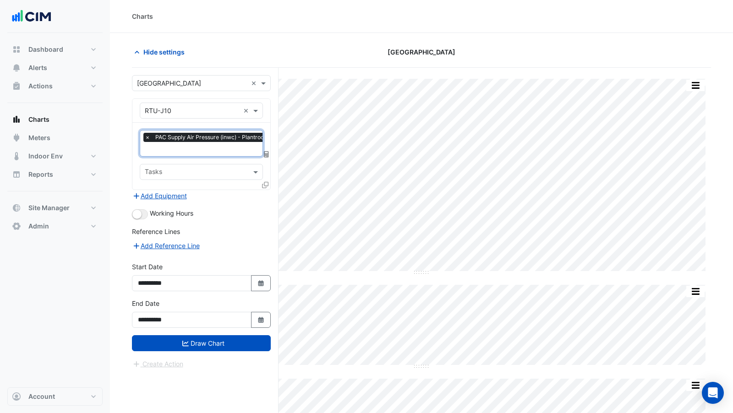
click at [181, 152] on input "text" at bounding box center [224, 150] width 158 height 10
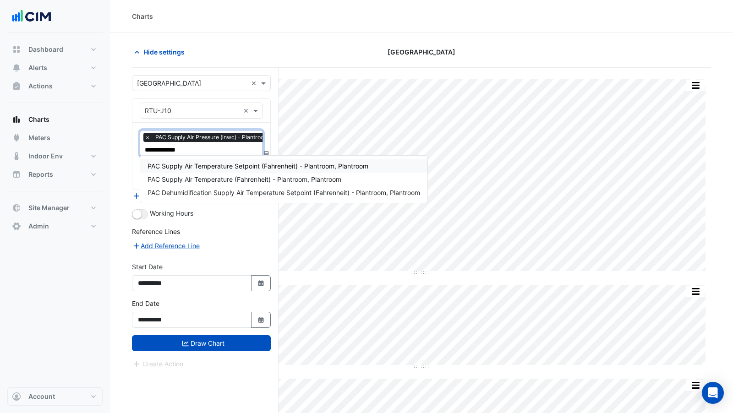
type input "**********"
click at [235, 167] on span "PAC Supply Air Temperature Setpoint (Fahrenheit) - Plantroom, Plantroom" at bounding box center [257, 166] width 221 height 8
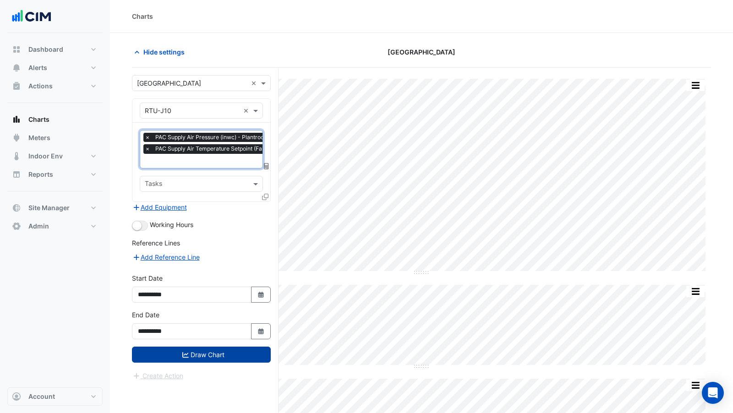
click at [204, 351] on button "Draw Chart" at bounding box center [201, 355] width 139 height 16
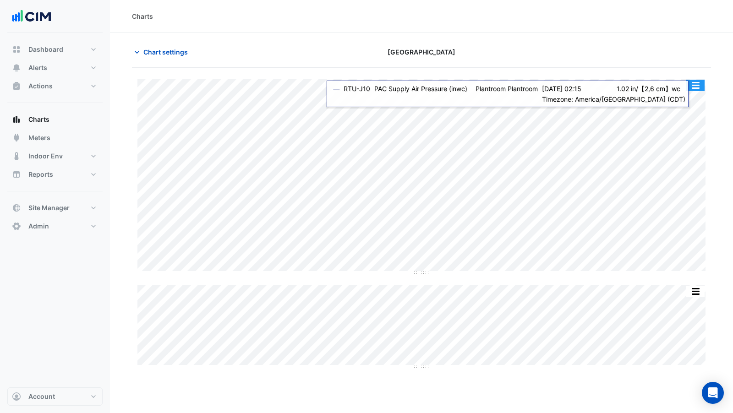
click at [698, 87] on button "button" at bounding box center [695, 85] width 18 height 11
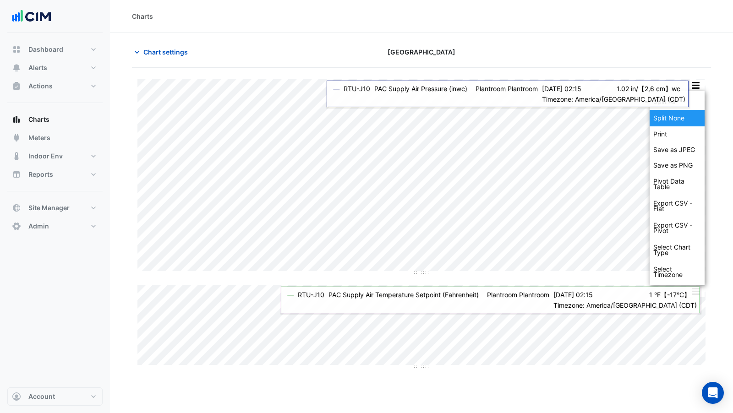
click at [692, 115] on div "Split None" at bounding box center [676, 118] width 55 height 16
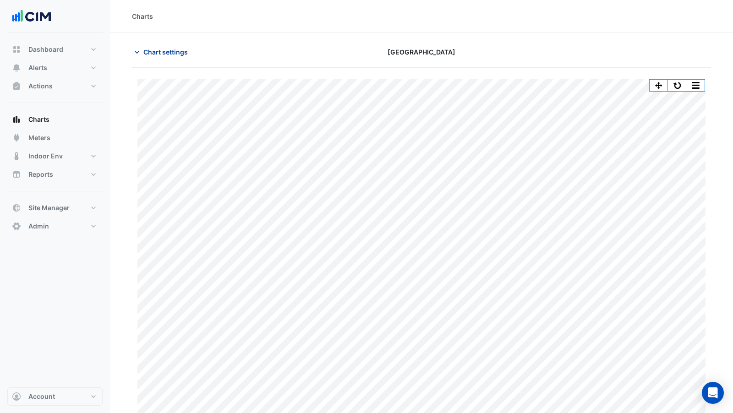
click at [178, 54] on span "Chart settings" at bounding box center [165, 52] width 44 height 10
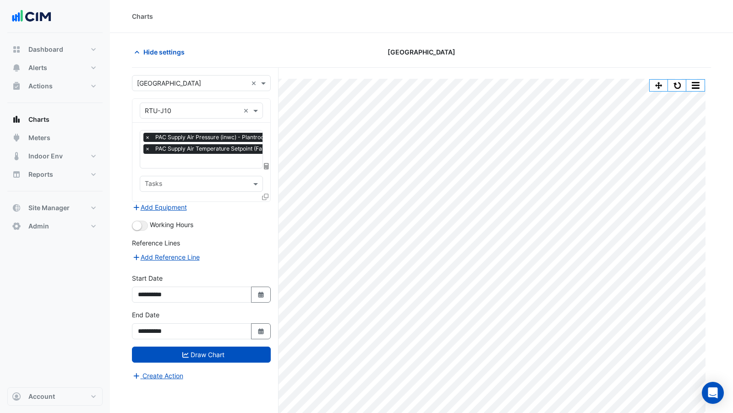
click at [203, 160] on input "text" at bounding box center [248, 162] width 207 height 10
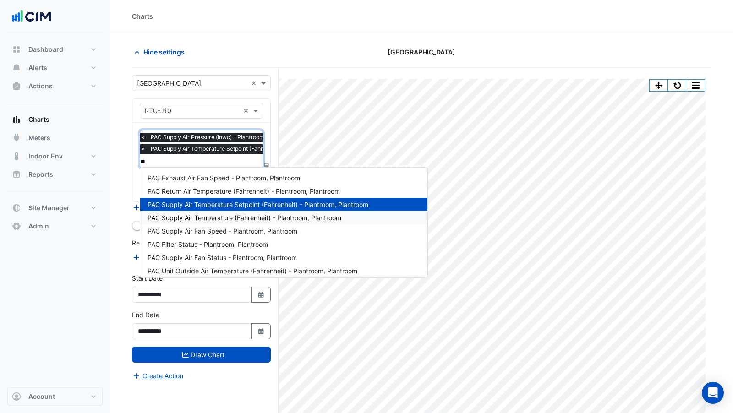
type input "***"
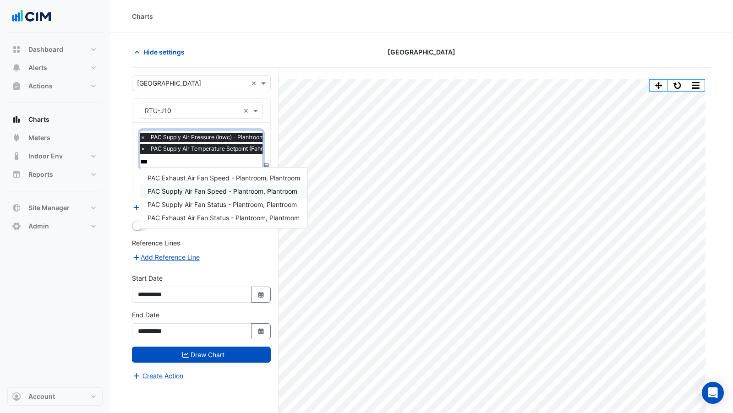
click at [214, 193] on span "PAC Supply Air Fan Speed - Plantroom, Plantroom" at bounding box center [222, 191] width 150 height 8
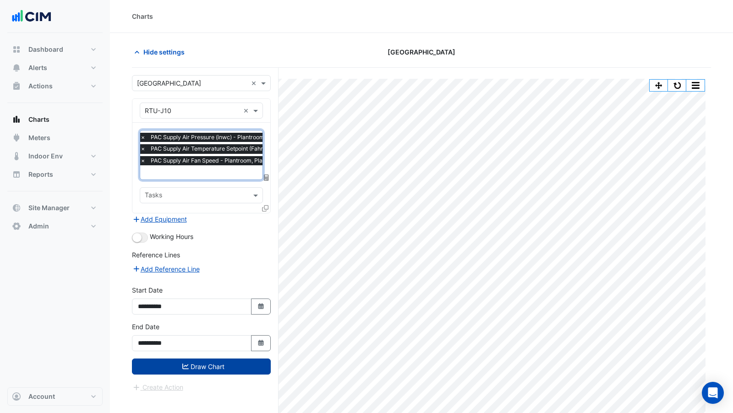
click at [226, 359] on button "Draw Chart" at bounding box center [201, 367] width 139 height 16
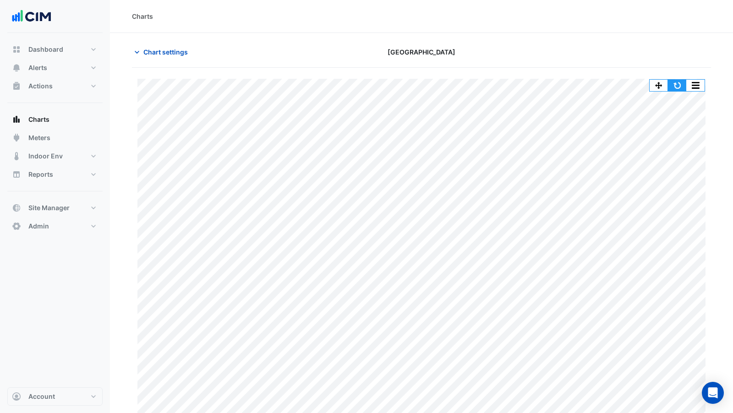
click at [678, 81] on button "button" at bounding box center [677, 85] width 18 height 11
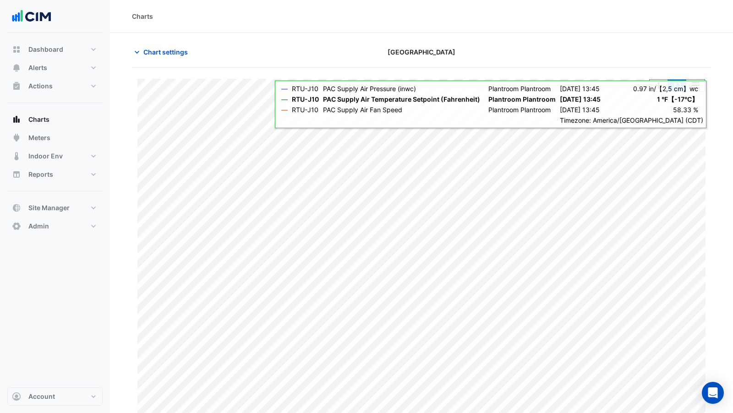
click at [682, 84] on button "button" at bounding box center [677, 85] width 18 height 11
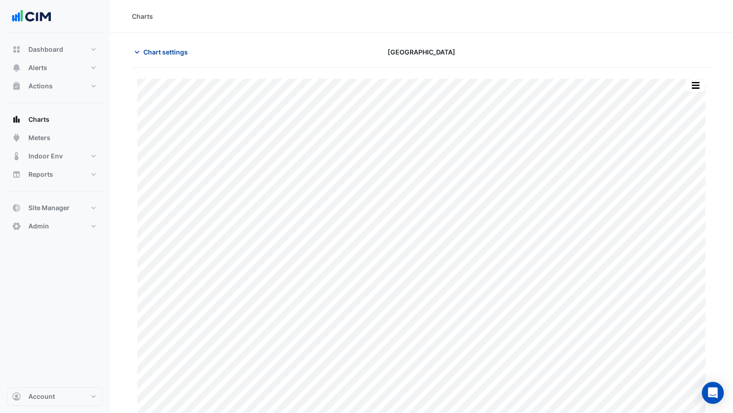
click at [168, 52] on span "Chart settings" at bounding box center [165, 52] width 44 height 10
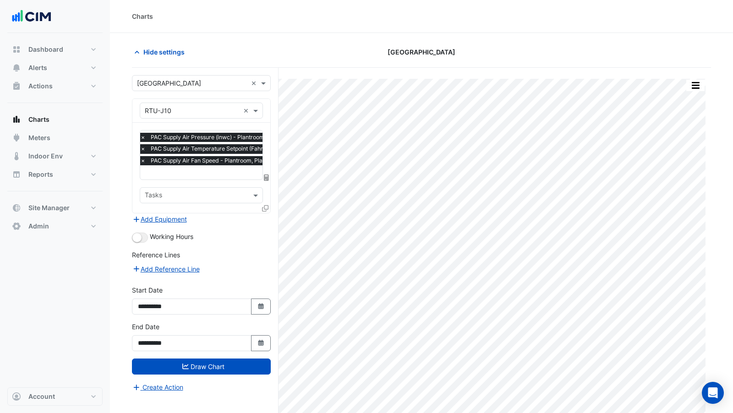
click at [202, 170] on input "text" at bounding box center [243, 174] width 207 height 10
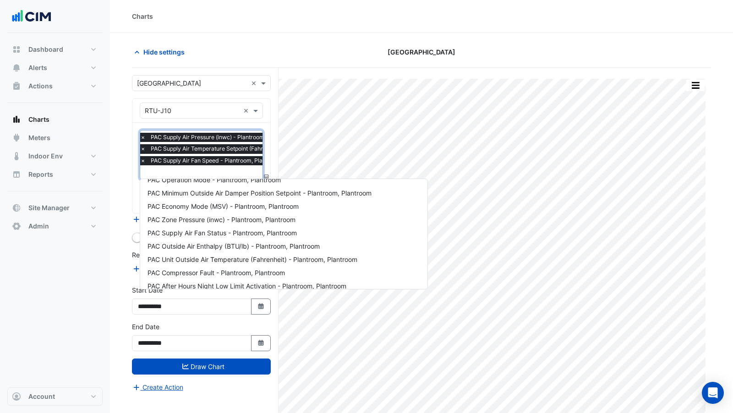
scroll to position [201, 0]
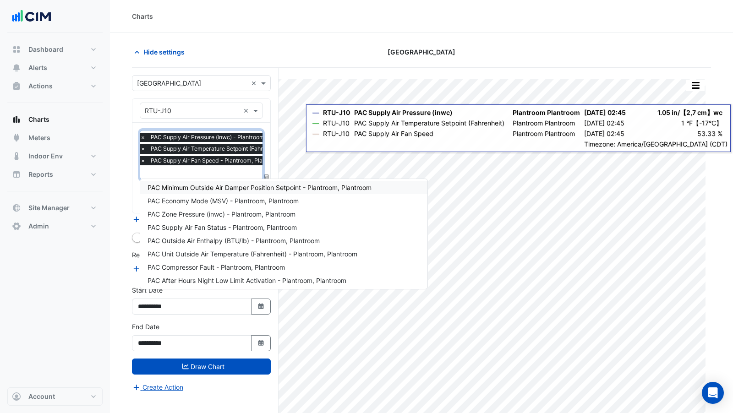
click at [142, 135] on span "×" at bounding box center [143, 137] width 8 height 9
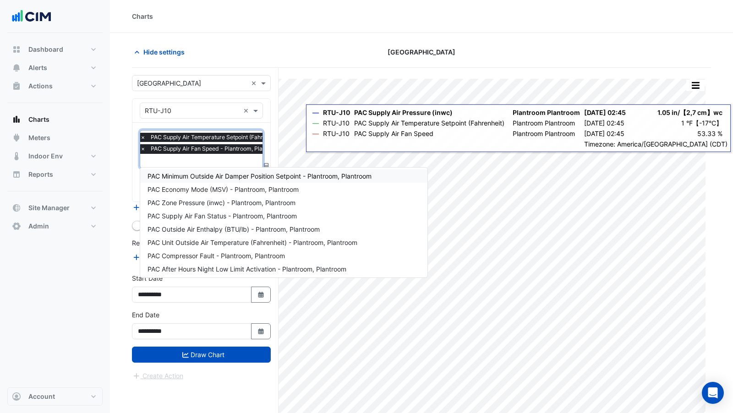
click at [142, 137] on span "×" at bounding box center [143, 137] width 8 height 9
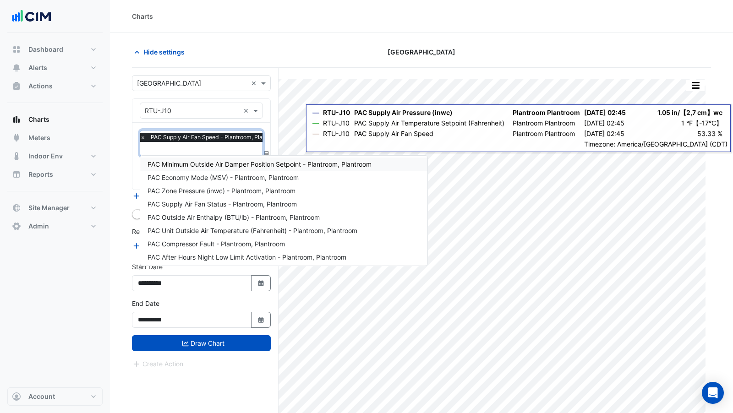
click at [142, 137] on span "×" at bounding box center [143, 137] width 8 height 9
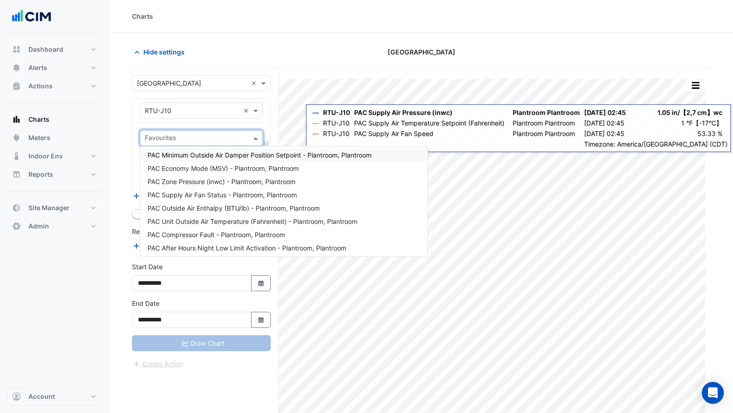
click at [143, 134] on div at bounding box center [195, 139] width 104 height 12
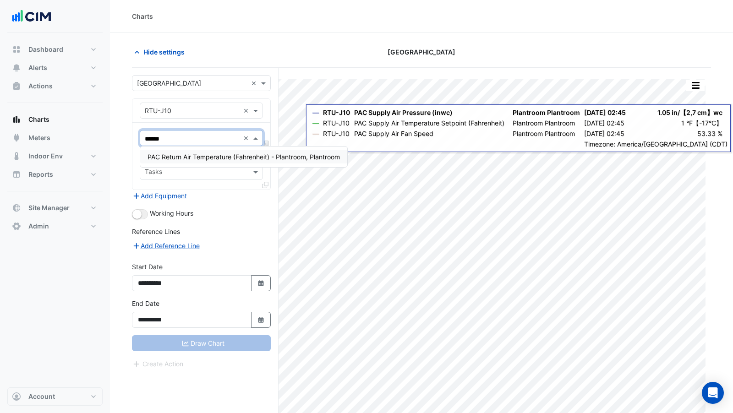
type input "******"
click at [164, 151] on div "PAC Return Air Temperature (Fahrenheit) - Plantroom, Plantroom" at bounding box center [243, 156] width 207 height 13
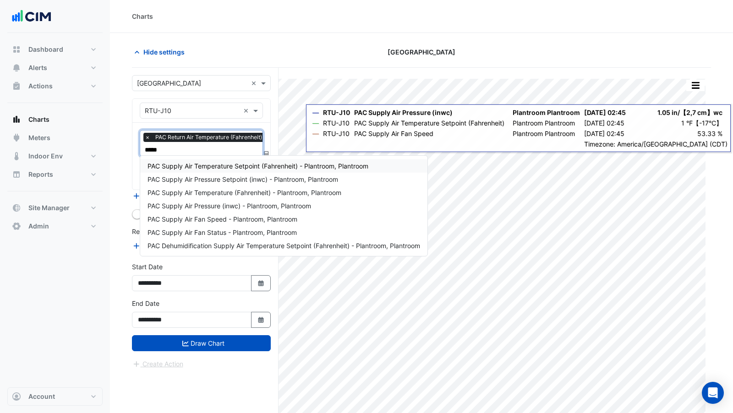
type input "******"
click at [240, 191] on span "PAC Supply Air Temperature (Fahrenheit) - Plantroom, Plantroom" at bounding box center [244, 193] width 194 height 8
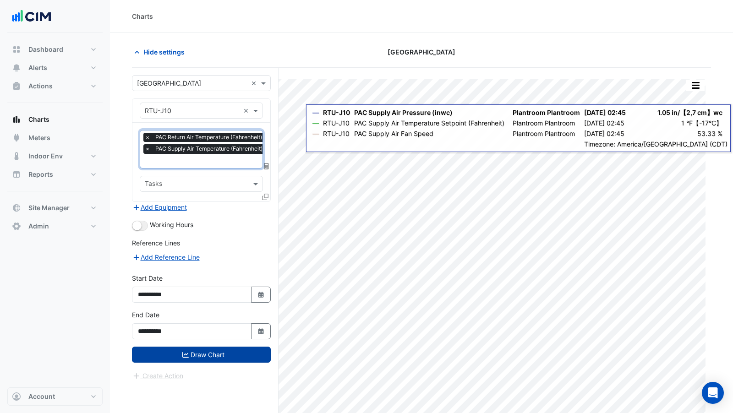
click at [196, 350] on button "Draw Chart" at bounding box center [201, 355] width 139 height 16
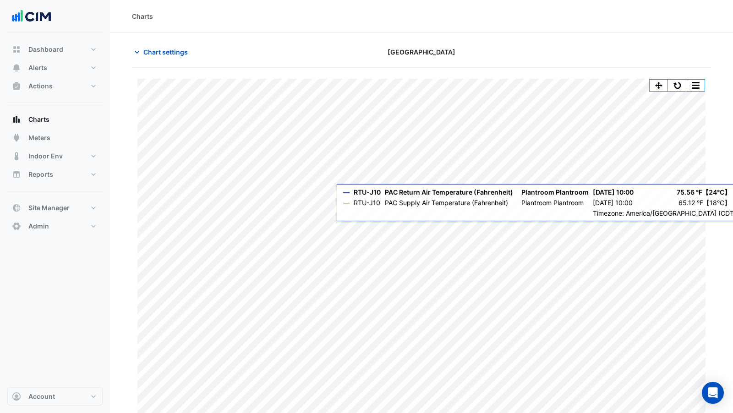
scroll to position [4, 0]
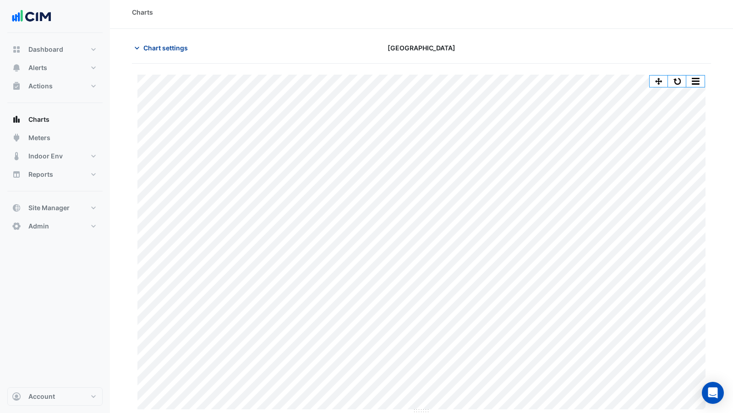
click at [174, 46] on span "Chart settings" at bounding box center [165, 48] width 44 height 10
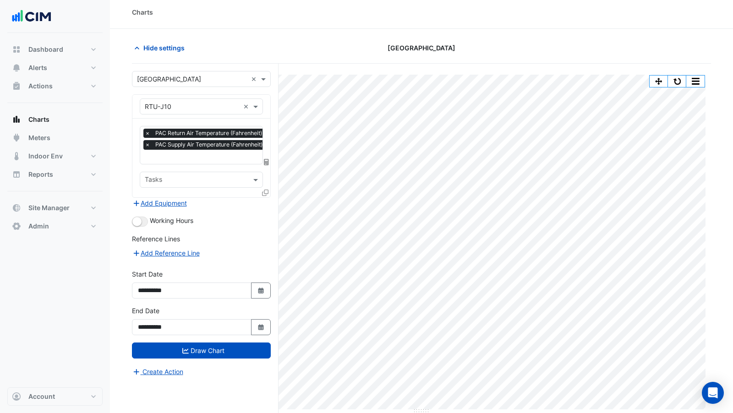
click at [205, 154] on input "text" at bounding box center [237, 158] width 185 height 10
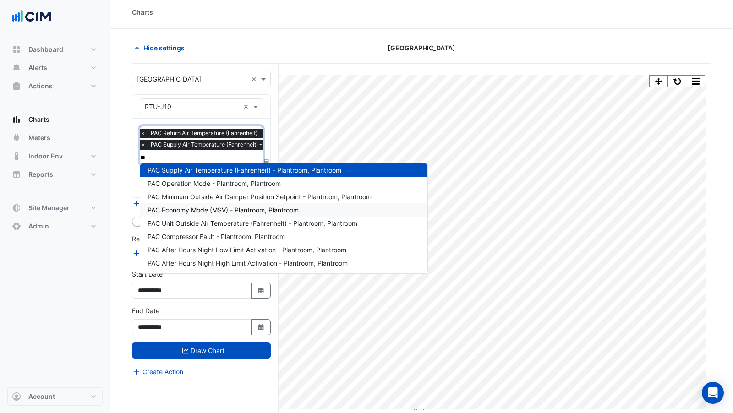
scroll to position [0, 0]
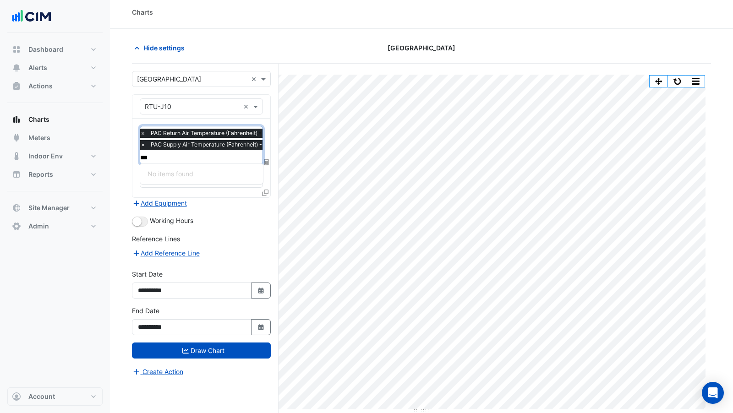
type input "***"
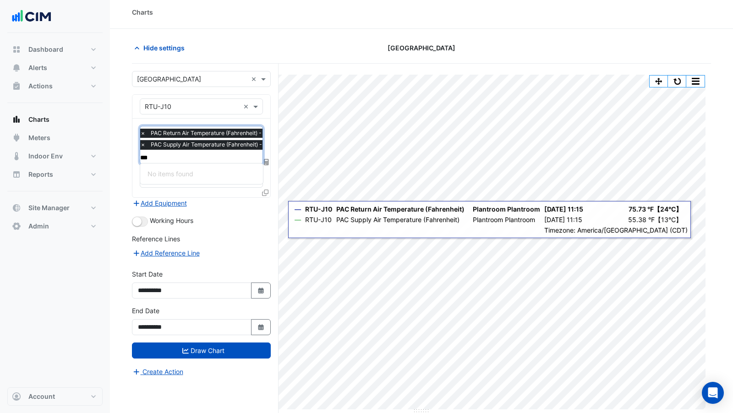
drag, startPoint x: 179, startPoint y: 158, endPoint x: 128, endPoint y: 158, distance: 51.3
click at [128, 158] on section "Hide settings JLR Central Houston Split All Print Save as JPEG Save as PNG Pivo…" at bounding box center [421, 236] width 623 height 415
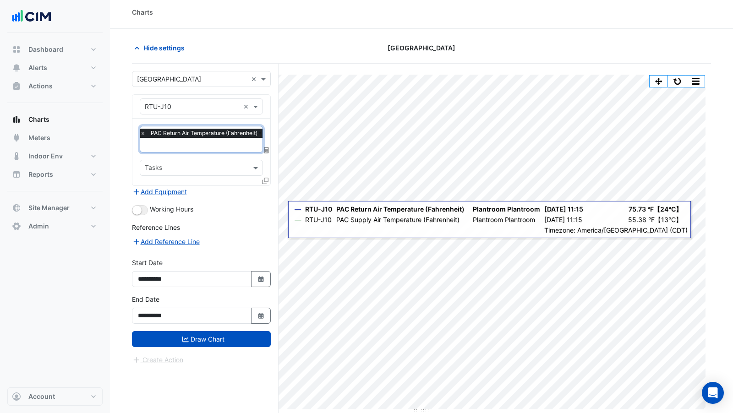
click at [171, 146] on input "text" at bounding box center [232, 146] width 184 height 10
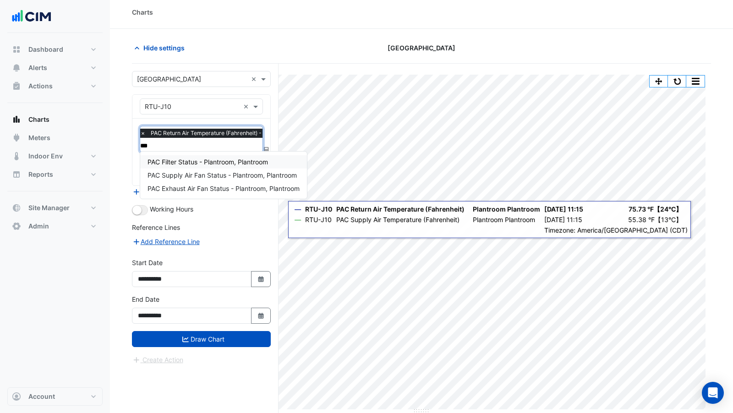
type input "****"
click at [210, 175] on span "PAC Supply Air Fan Status - Plantroom, Plantroom" at bounding box center [221, 175] width 149 height 8
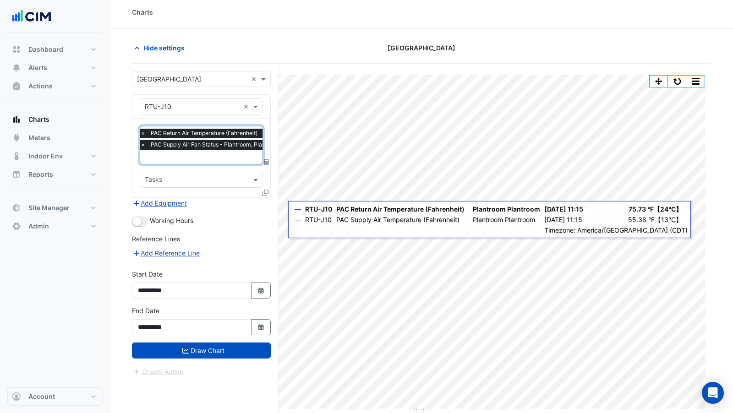
click at [191, 158] on input "text" at bounding box center [232, 158] width 184 height 10
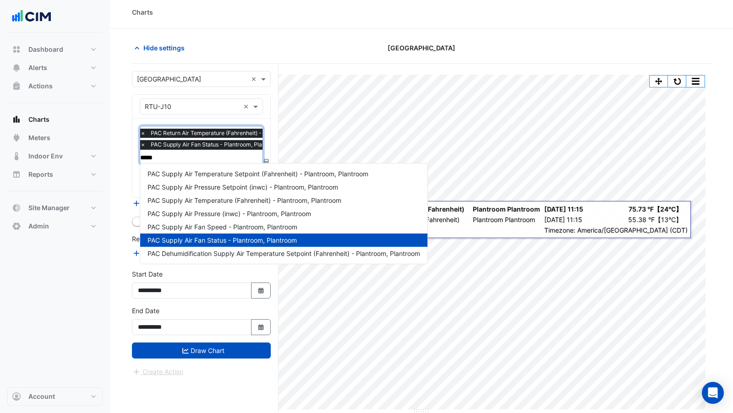
type input "******"
click at [220, 200] on span "PAC Supply Air Temperature (Fahrenheit) - Plantroom, Plantroom" at bounding box center [244, 200] width 194 height 8
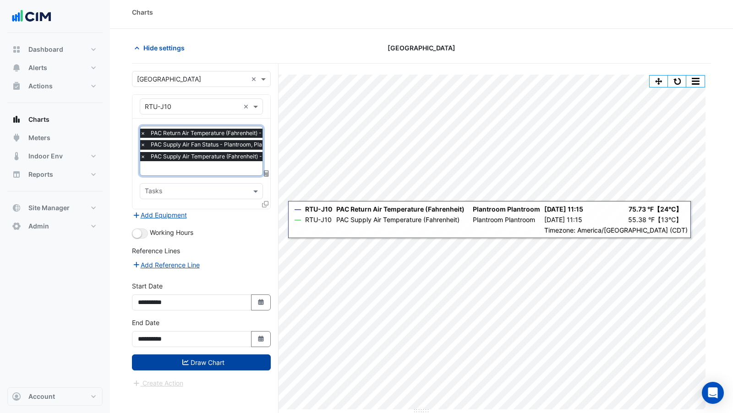
click at [202, 360] on button "Draw Chart" at bounding box center [201, 363] width 139 height 16
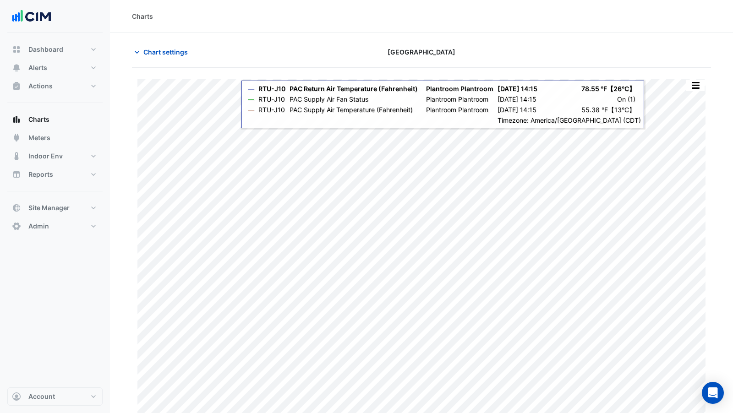
scroll to position [4, 0]
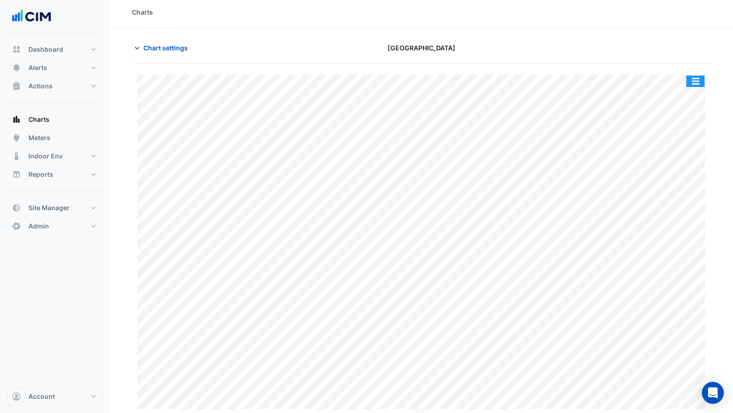
click at [694, 82] on button "button" at bounding box center [695, 81] width 18 height 11
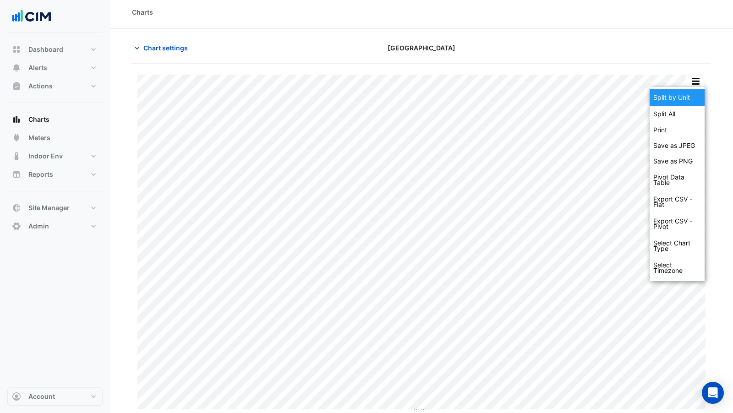
click at [692, 101] on div "Split by Unit" at bounding box center [676, 97] width 55 height 16
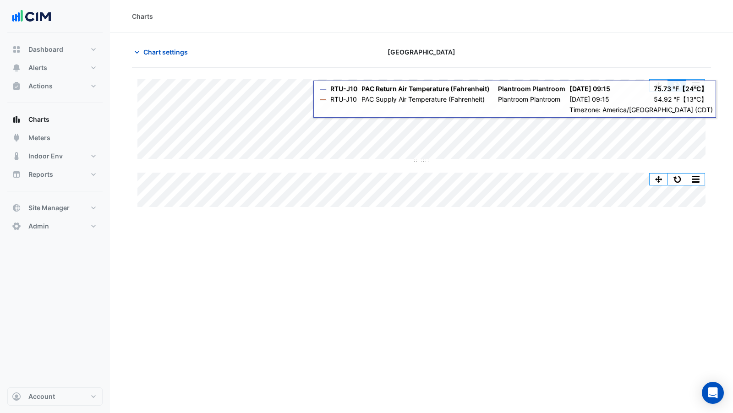
click at [678, 81] on button "button" at bounding box center [677, 85] width 18 height 11
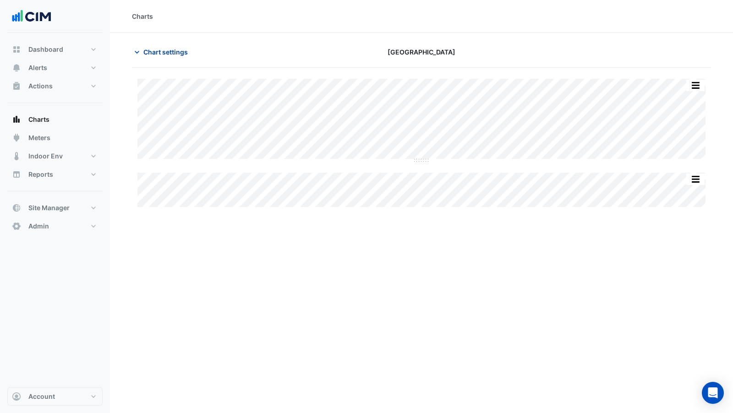
click at [165, 53] on span "Chart settings" at bounding box center [165, 52] width 44 height 10
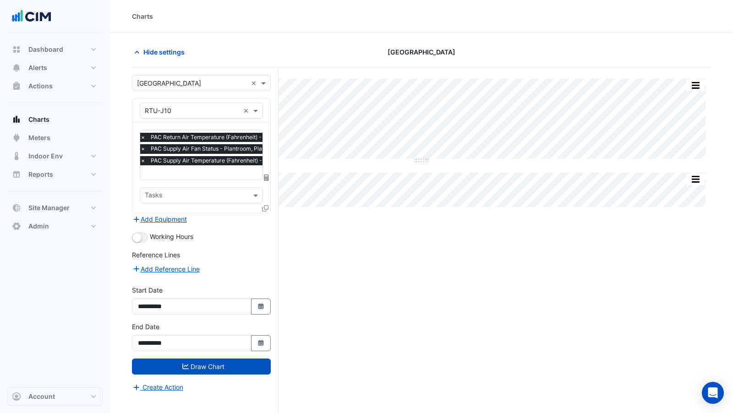
click at [195, 169] on input "text" at bounding box center [232, 174] width 185 height 10
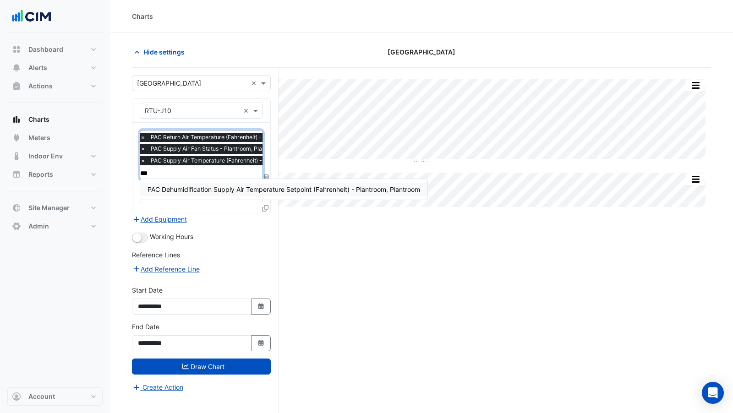
type input "****"
click at [203, 187] on span "PAC Dehumidification Supply Air Temperature Setpoint (Fahrenheit) - Plantroom, …" at bounding box center [283, 190] width 273 height 8
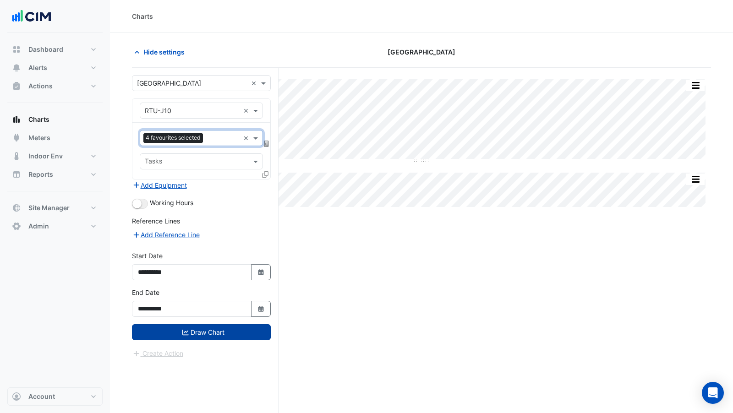
click at [212, 327] on button "Draw Chart" at bounding box center [201, 332] width 139 height 16
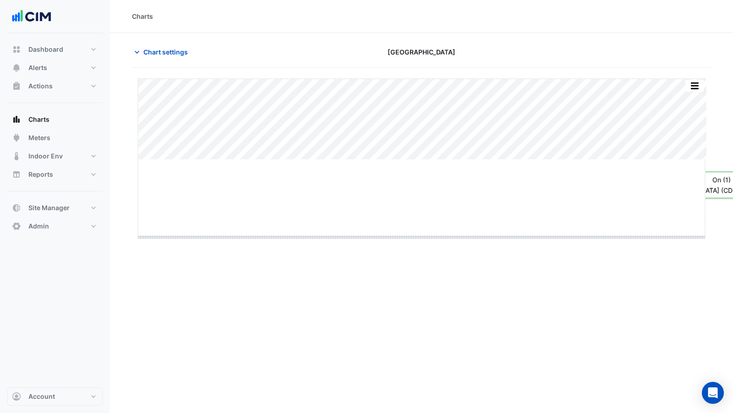
drag, startPoint x: 419, startPoint y: 160, endPoint x: 419, endPoint y: 248, distance: 87.9
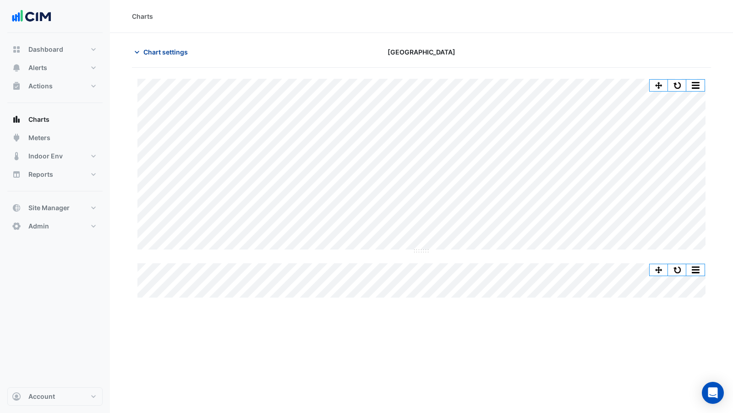
click at [163, 59] on button "Chart settings" at bounding box center [163, 52] width 62 height 16
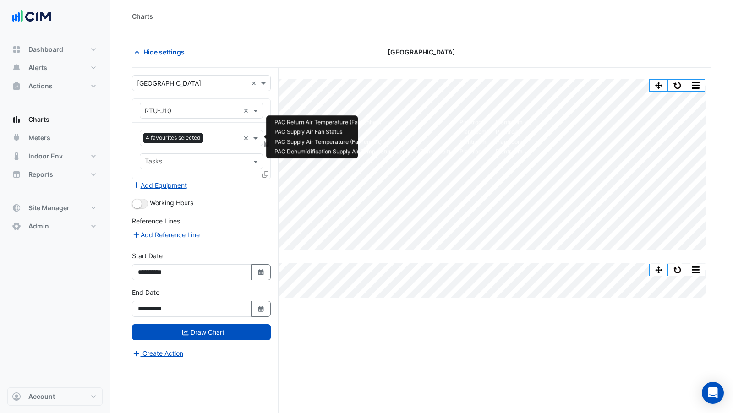
click at [212, 135] on input "text" at bounding box center [223, 139] width 33 height 10
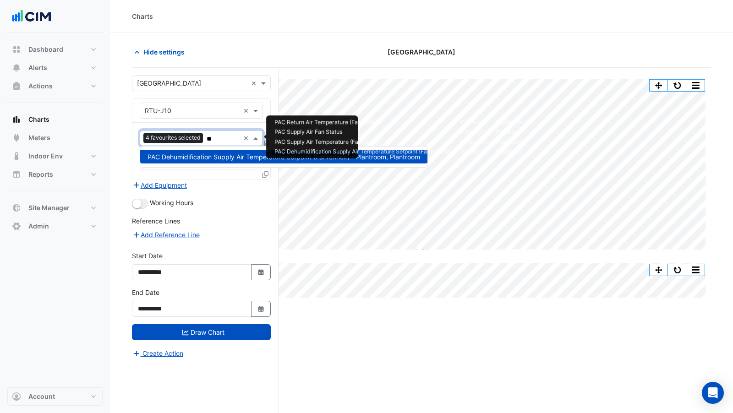
type input "*"
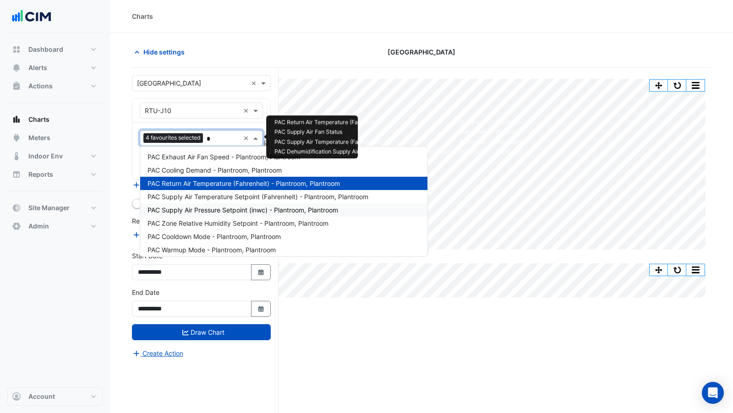
type input "**"
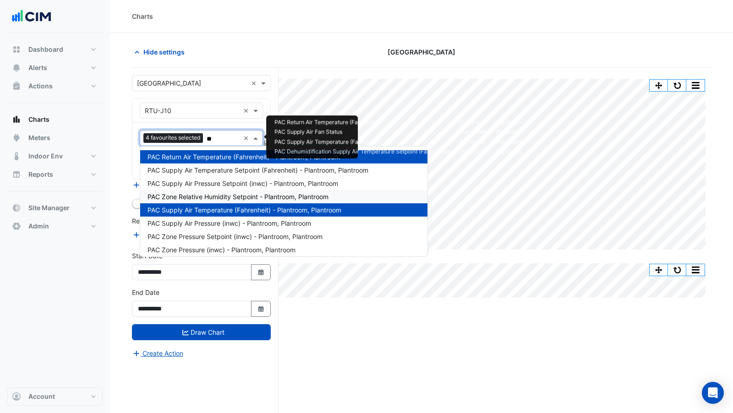
click at [214, 197] on span "PAC Zone Relative Humidity Setpoint - Plantroom, Plantroom" at bounding box center [237, 197] width 181 height 8
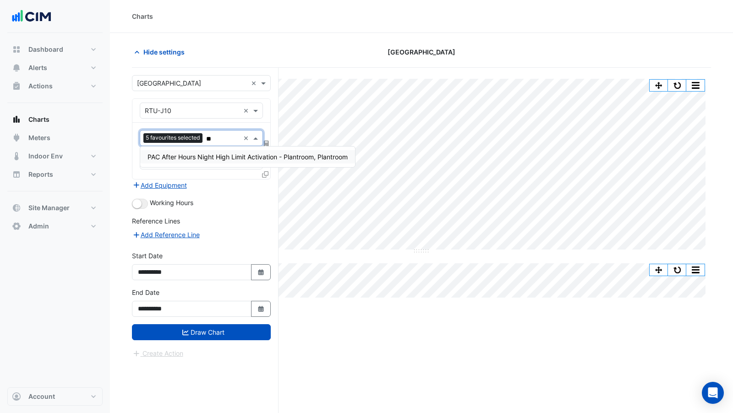
type input "*"
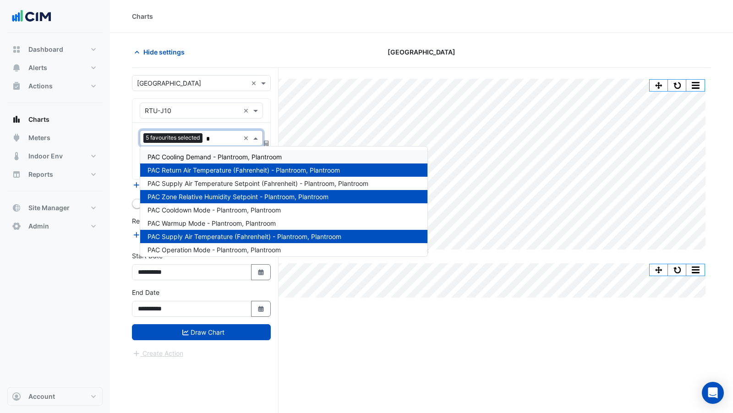
type input "**"
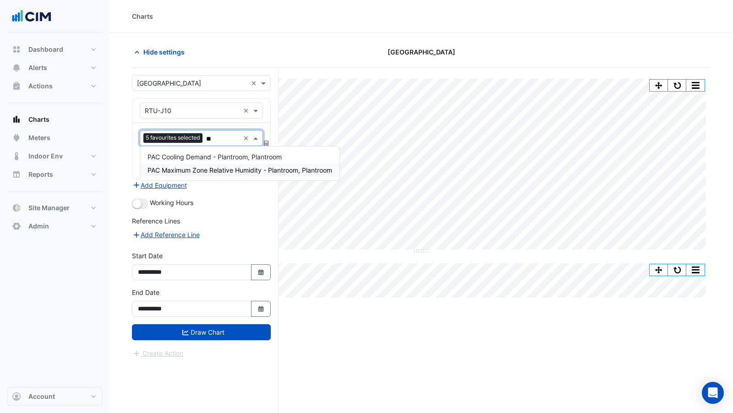
click at [220, 170] on span "PAC Maximum Zone Relative Humidity - Plantroom, Plantroom" at bounding box center [239, 170] width 185 height 8
type input "****"
click at [224, 157] on span "PAC Average Zone Relative Humidity - Plantroom, Plantroom" at bounding box center [237, 157] width 180 height 8
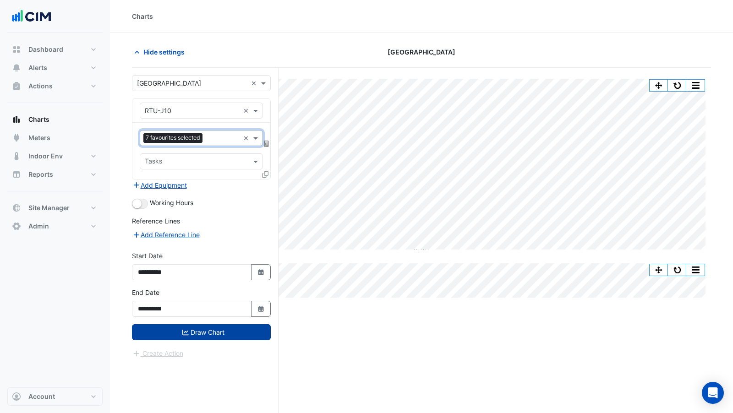
click at [228, 332] on button "Draw Chart" at bounding box center [201, 332] width 139 height 16
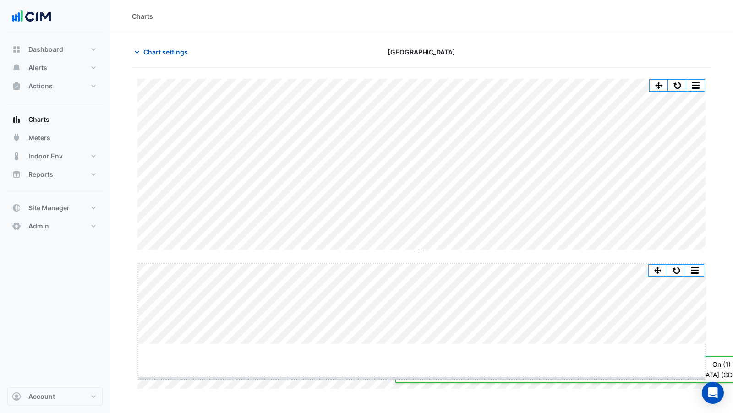
drag, startPoint x: 424, startPoint y: 344, endPoint x: 421, endPoint y: 380, distance: 36.3
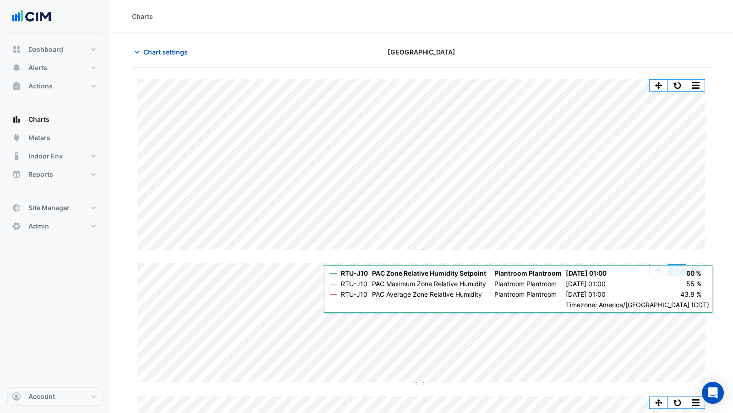
click at [678, 270] on button "button" at bounding box center [677, 269] width 18 height 11
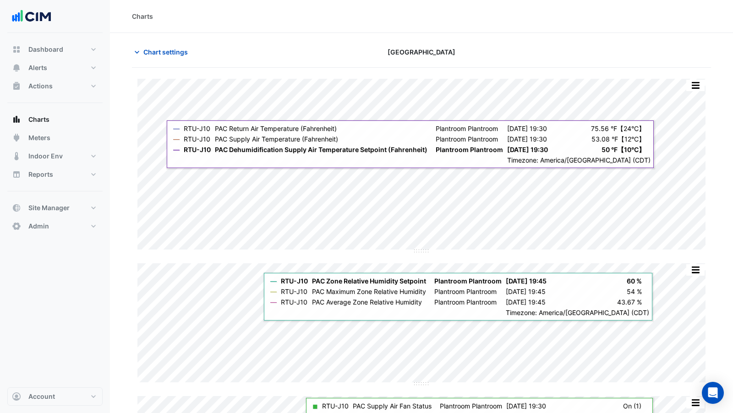
scroll to position [18, 0]
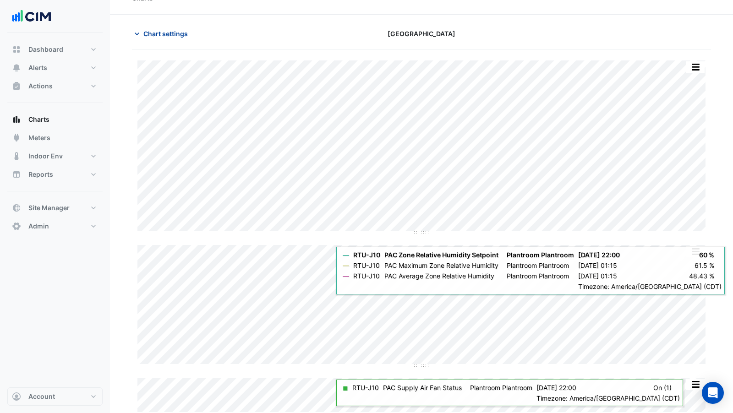
click at [175, 36] on span "Chart settings" at bounding box center [165, 34] width 44 height 10
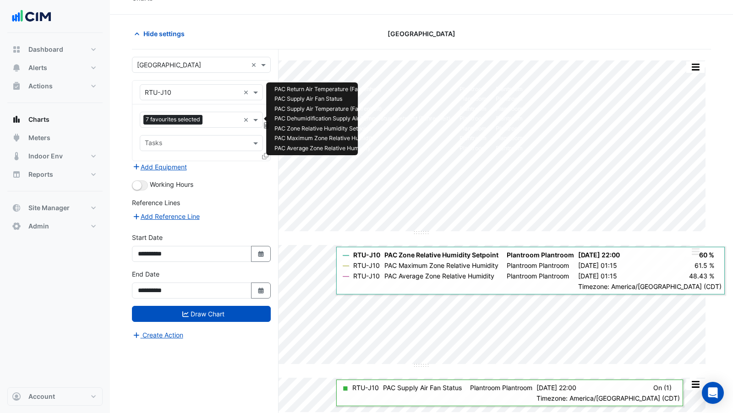
click at [215, 116] on input "text" at bounding box center [222, 121] width 33 height 10
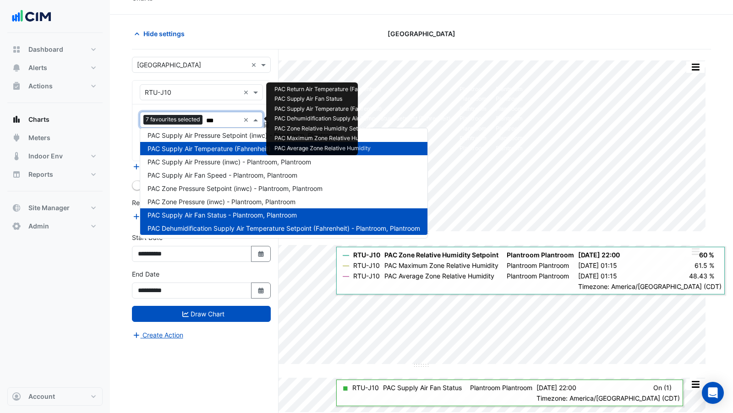
scroll to position [0, 0]
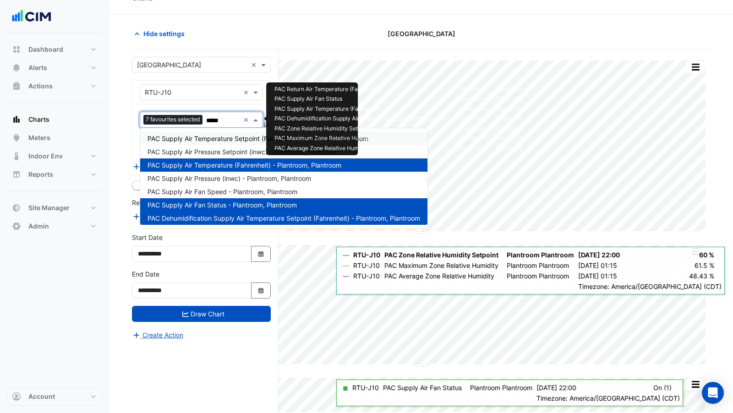
type input "******"
click at [205, 139] on span "PAC Supply Air Temperature Setpoint (Fahrenheit) - Plantroom, Plantroom" at bounding box center [257, 139] width 221 height 8
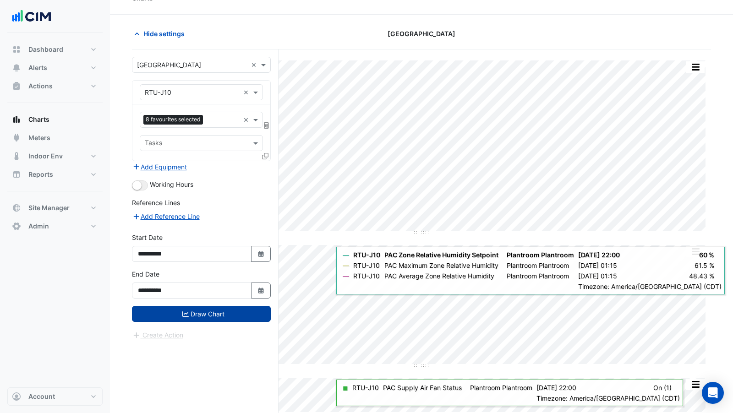
click at [204, 311] on button "Draw Chart" at bounding box center [201, 314] width 139 height 16
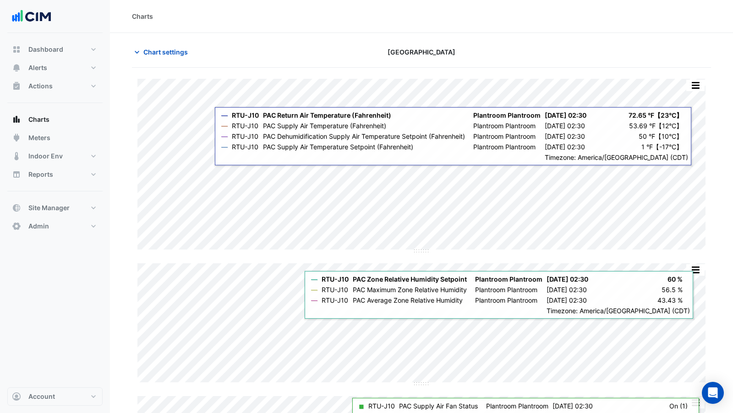
scroll to position [18, 0]
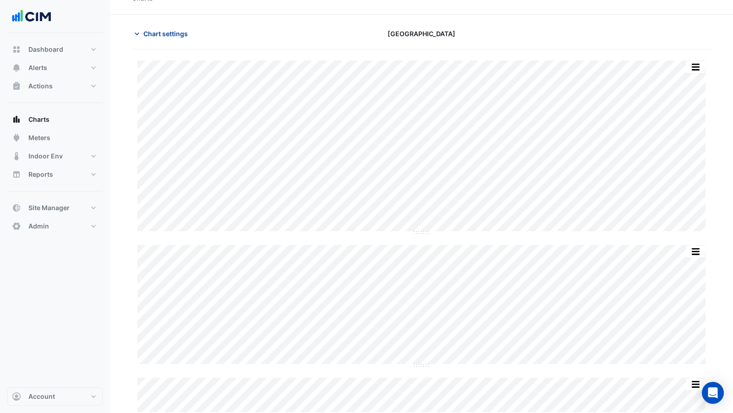
click at [167, 36] on span "Chart settings" at bounding box center [165, 34] width 44 height 10
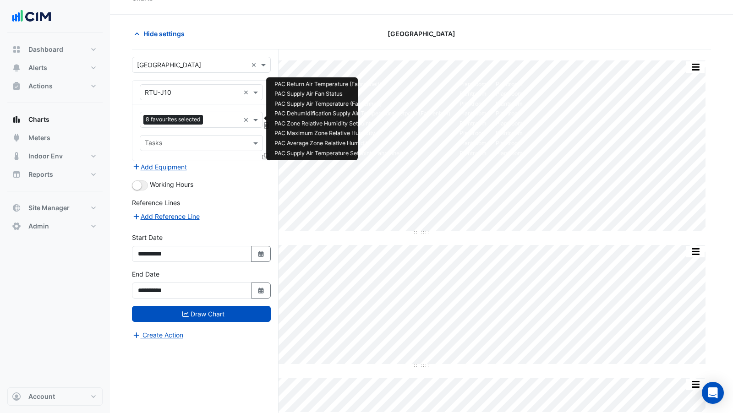
click at [214, 123] on input "text" at bounding box center [223, 121] width 33 height 10
type input "****"
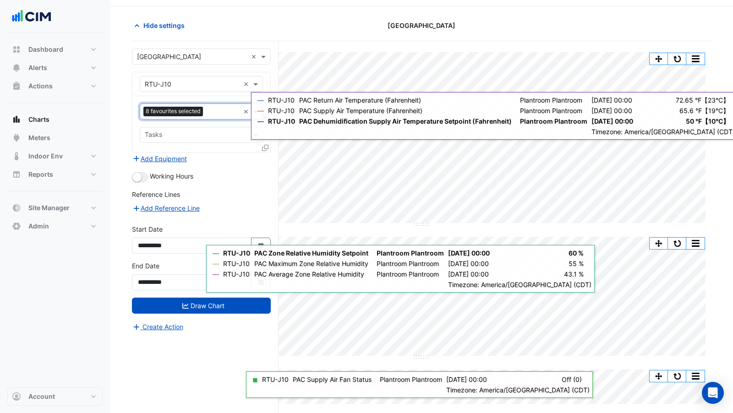
scroll to position [34, 0]
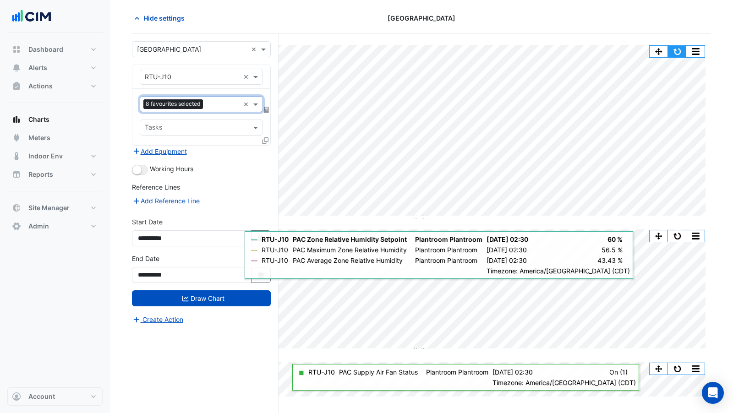
click at [682, 53] on button "button" at bounding box center [677, 51] width 18 height 11
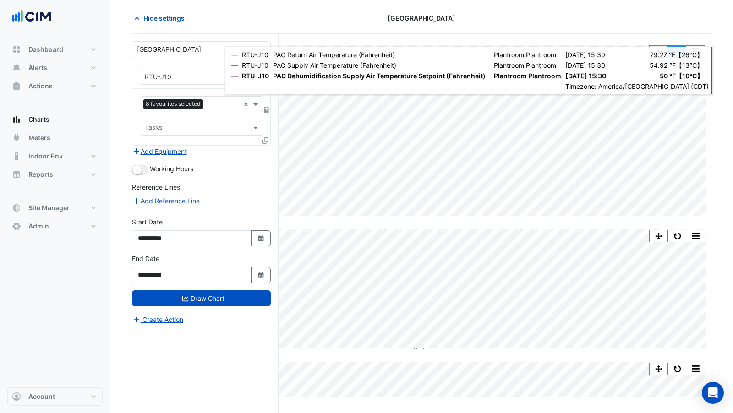
click at [681, 52] on button "button" at bounding box center [677, 51] width 18 height 11
